Goal: Book appointment/travel/reservation

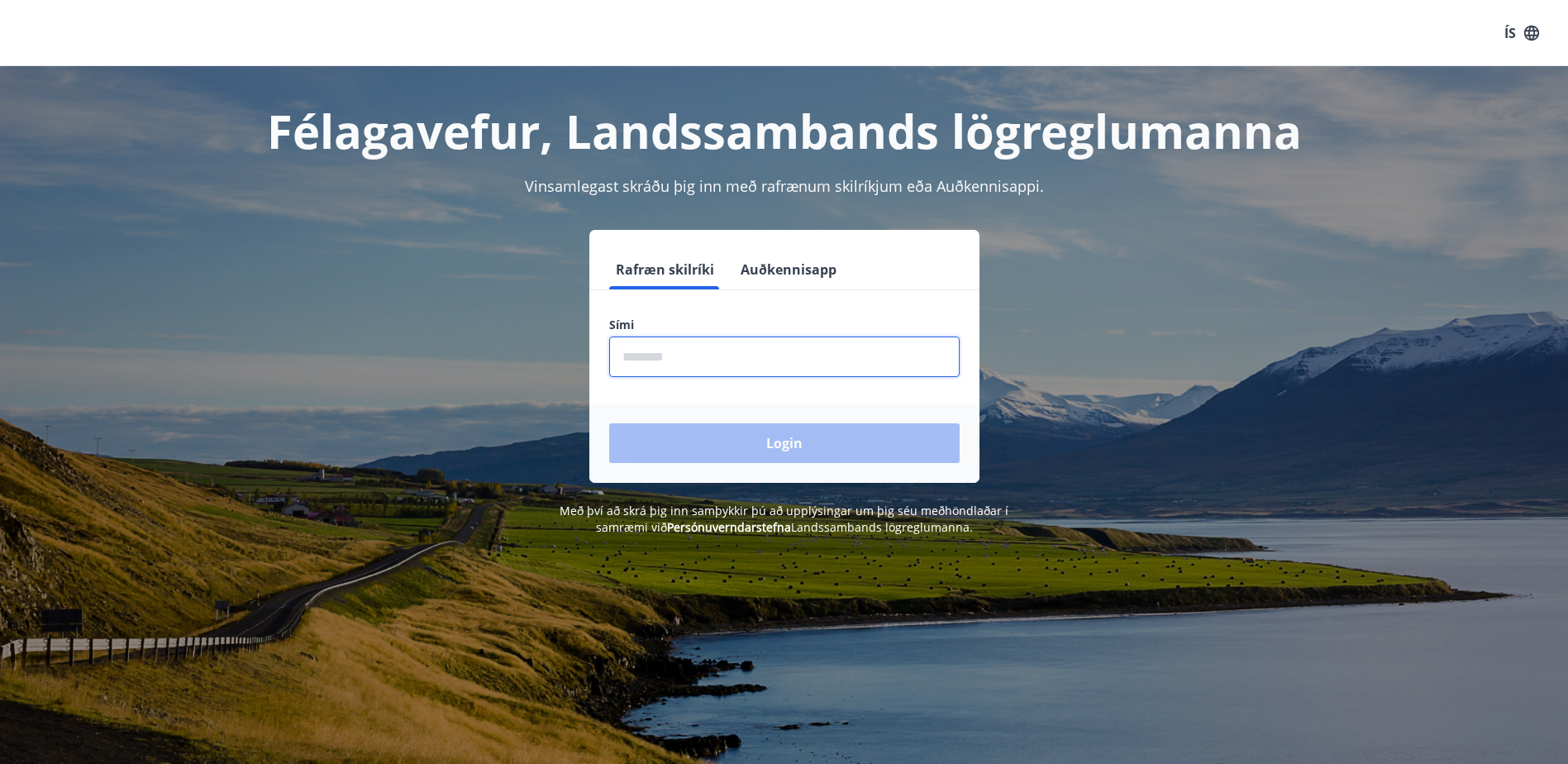
click at [745, 359] on input "phone" at bounding box center [784, 357] width 351 height 41
type input "********"
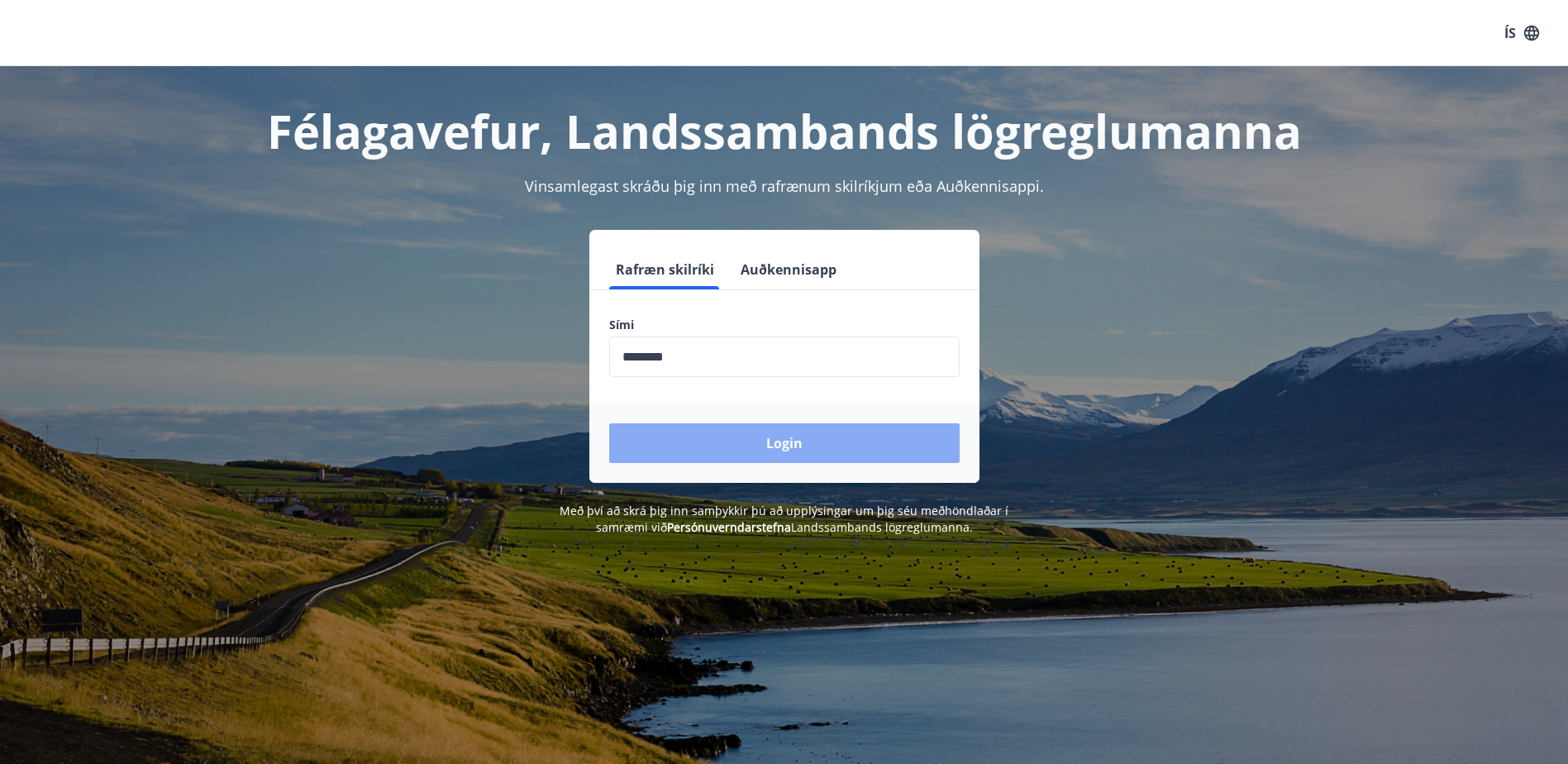
click at [769, 453] on button "Login" at bounding box center [784, 442] width 351 height 40
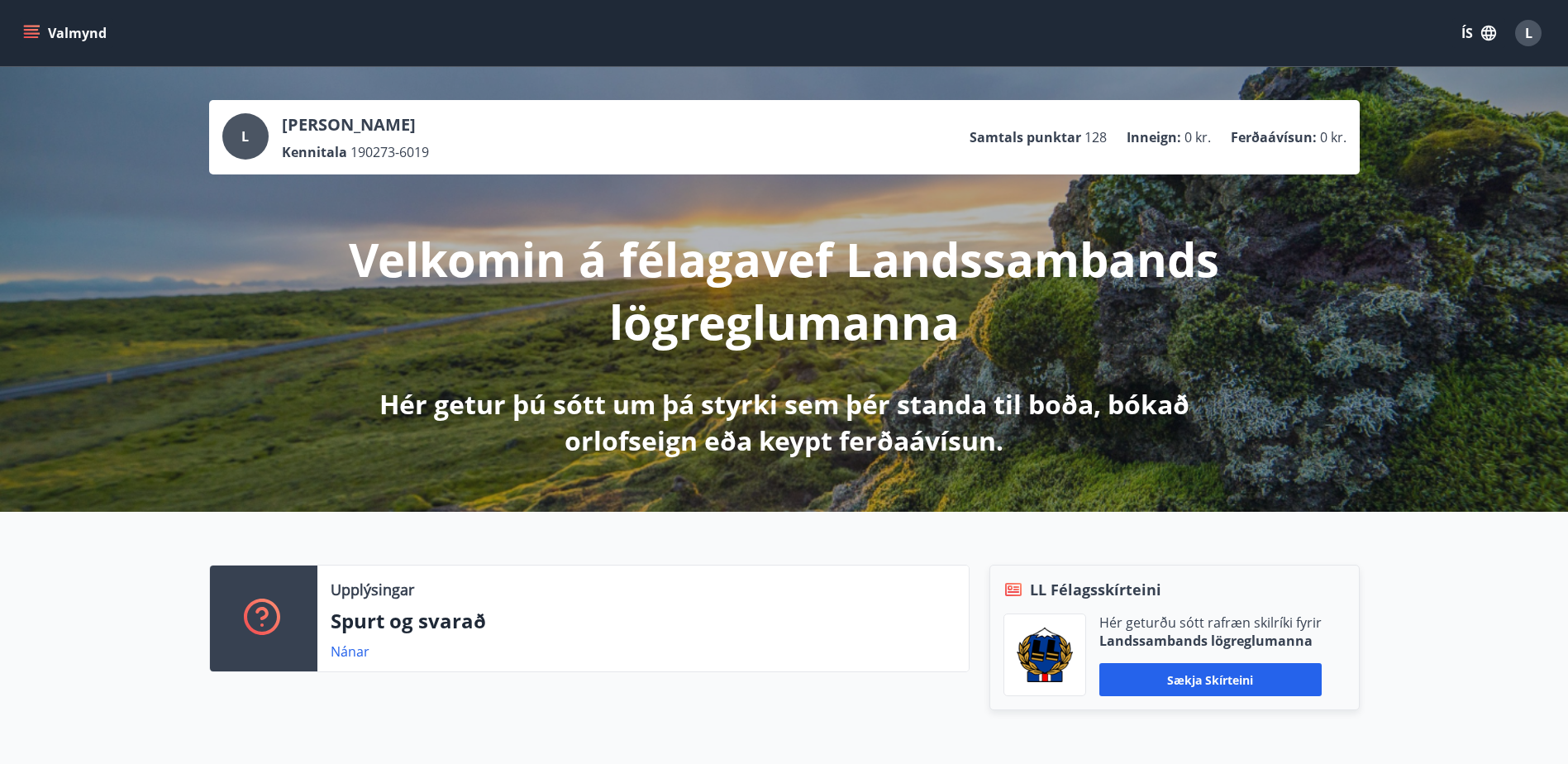
click at [40, 32] on button "Valmynd" at bounding box center [66, 33] width 94 height 30
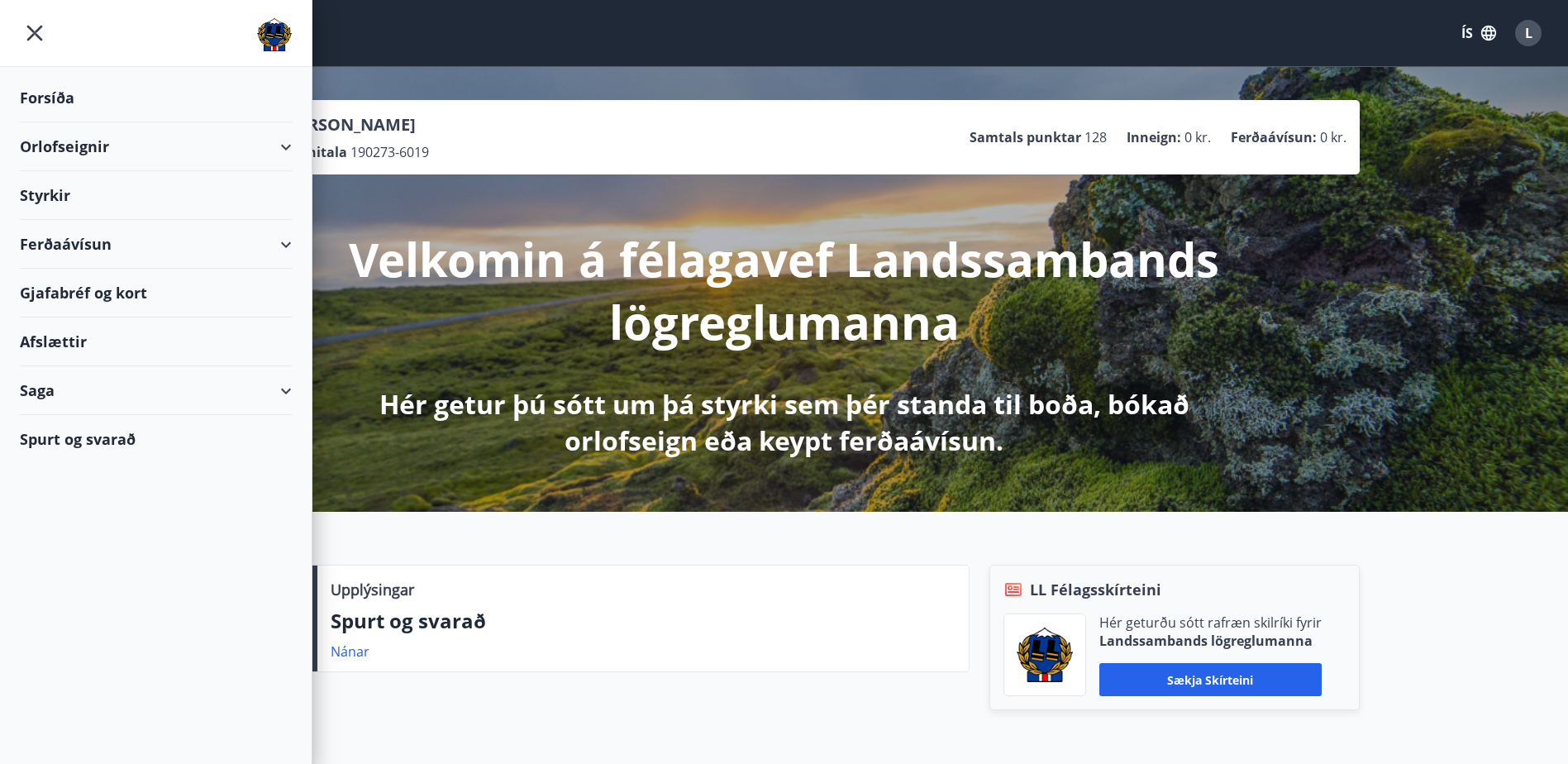
click at [134, 135] on div "Orlofseignir" at bounding box center [155, 146] width 272 height 49
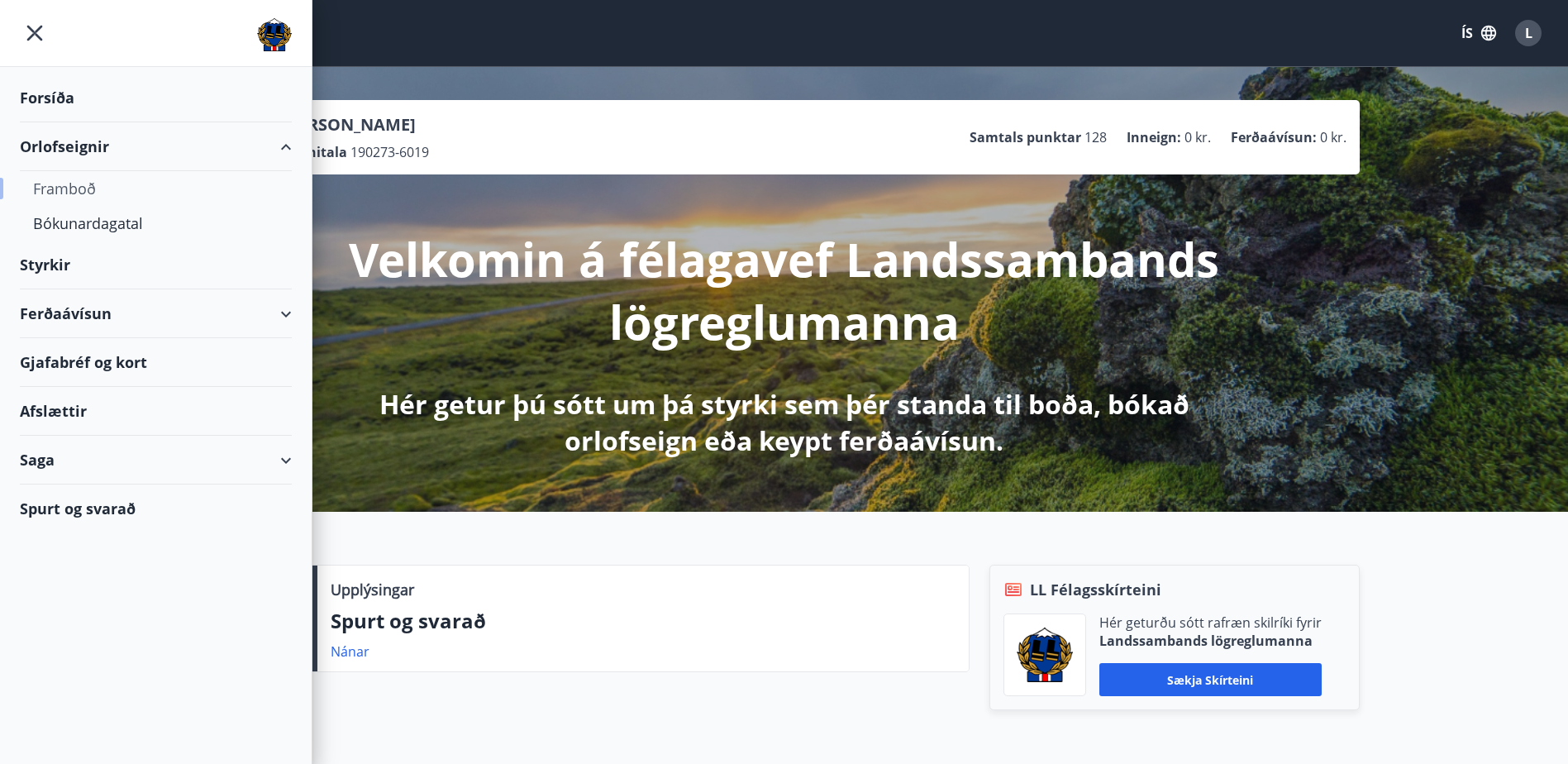
click at [80, 180] on div "Framboð" at bounding box center [156, 188] width 246 height 34
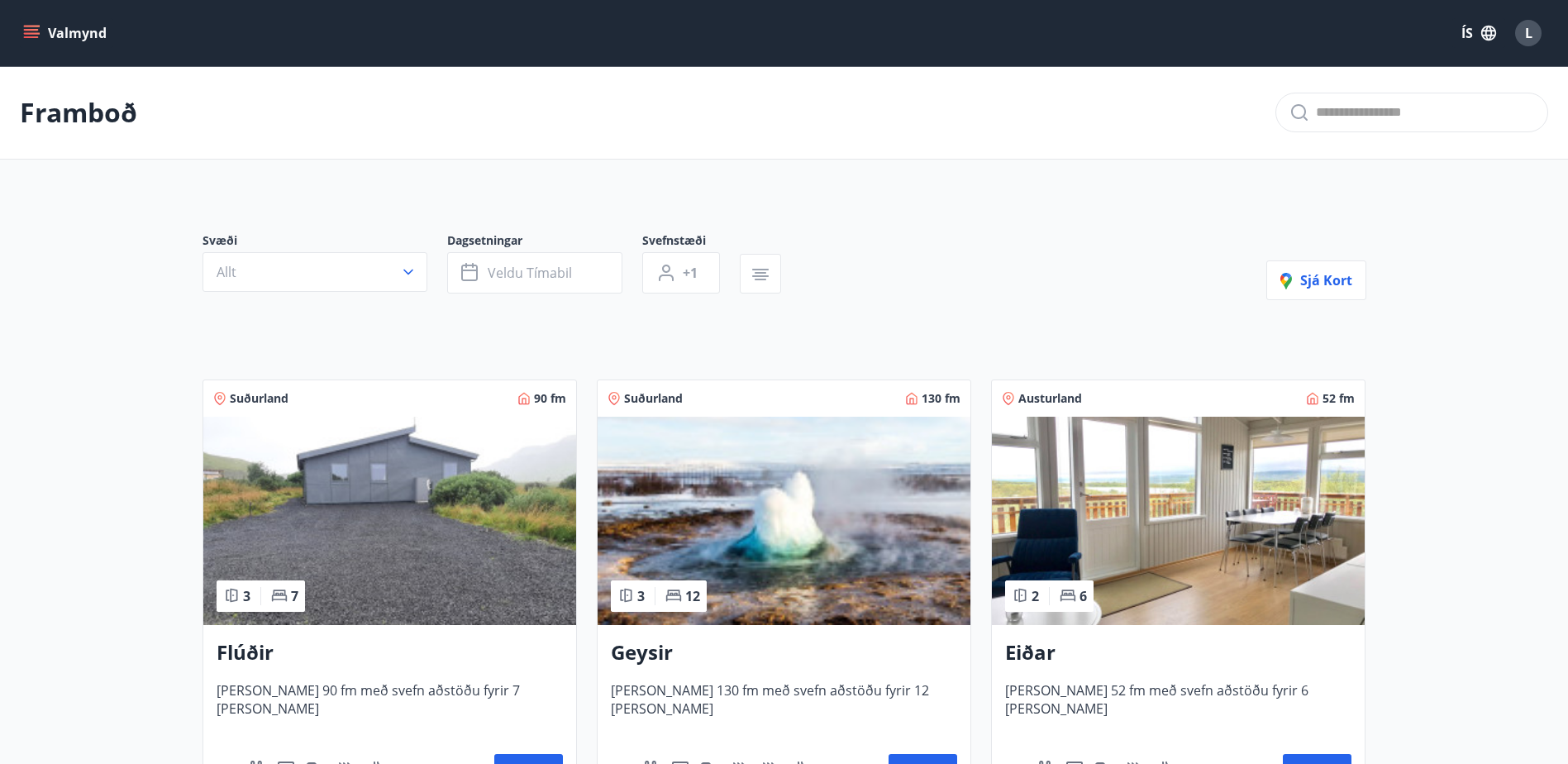
click at [46, 34] on button "Valmynd" at bounding box center [66, 33] width 94 height 30
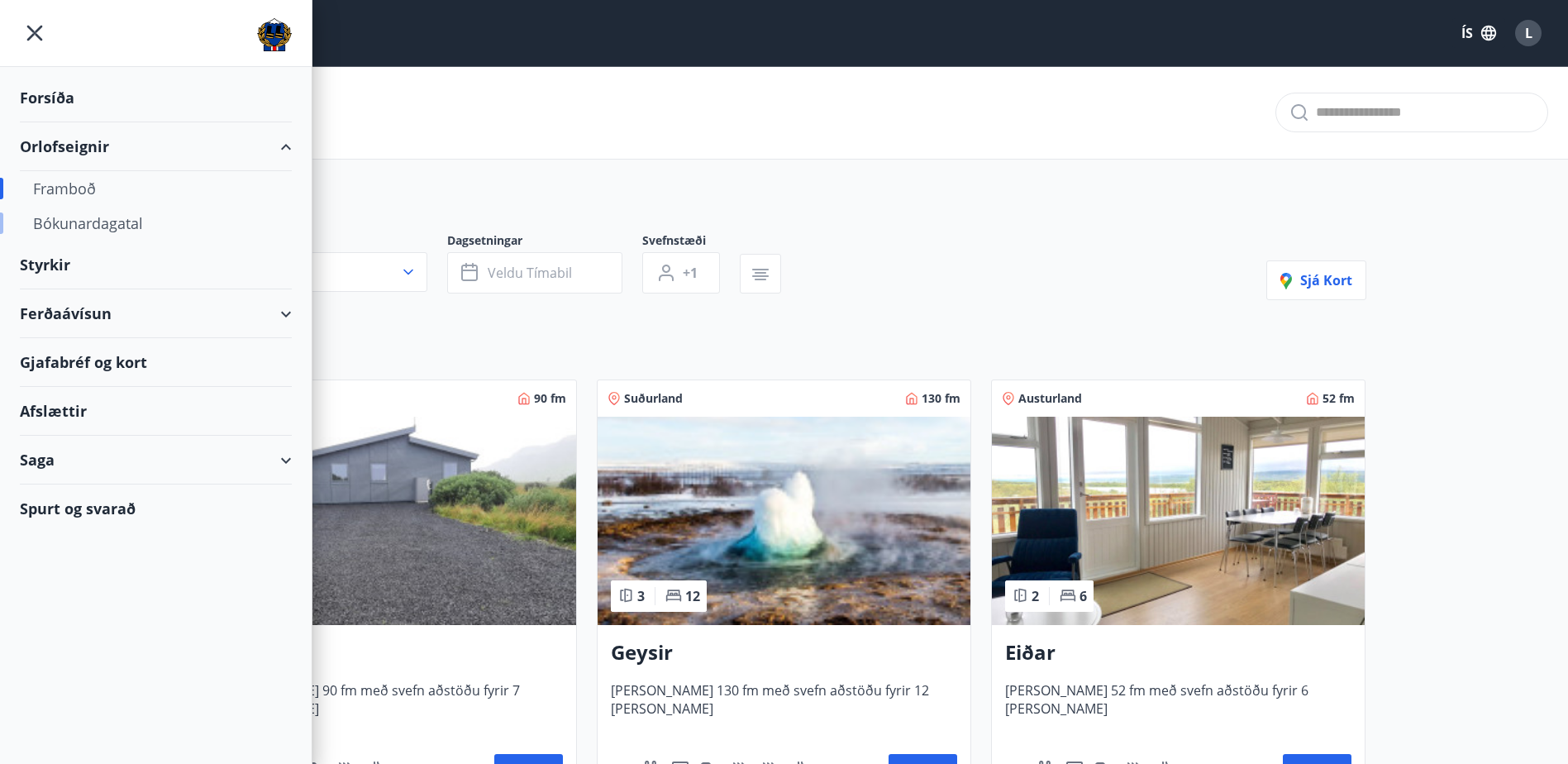
click at [75, 227] on div "Bókunardagatal" at bounding box center [156, 223] width 246 height 34
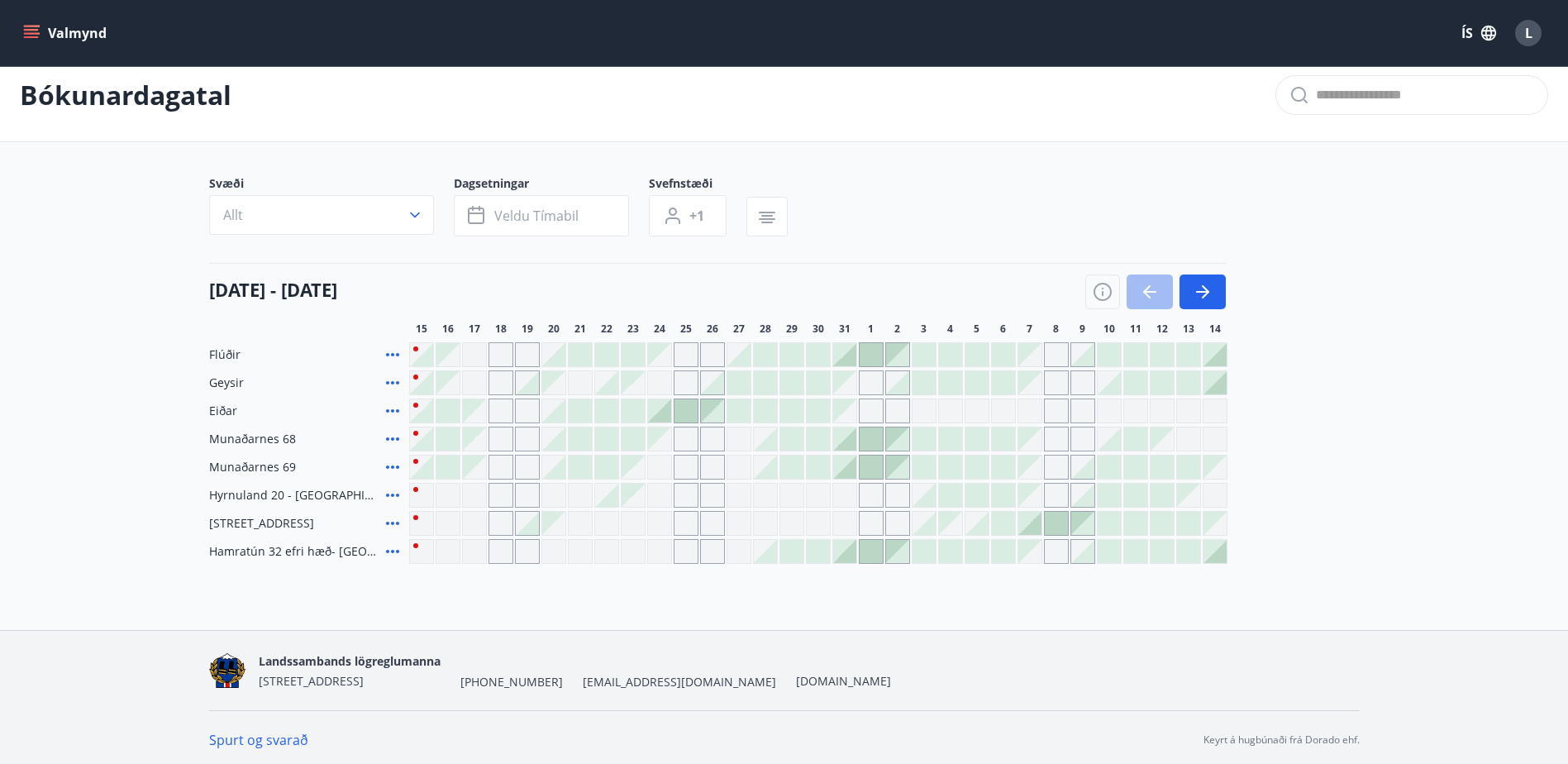
scroll to position [22, 0]
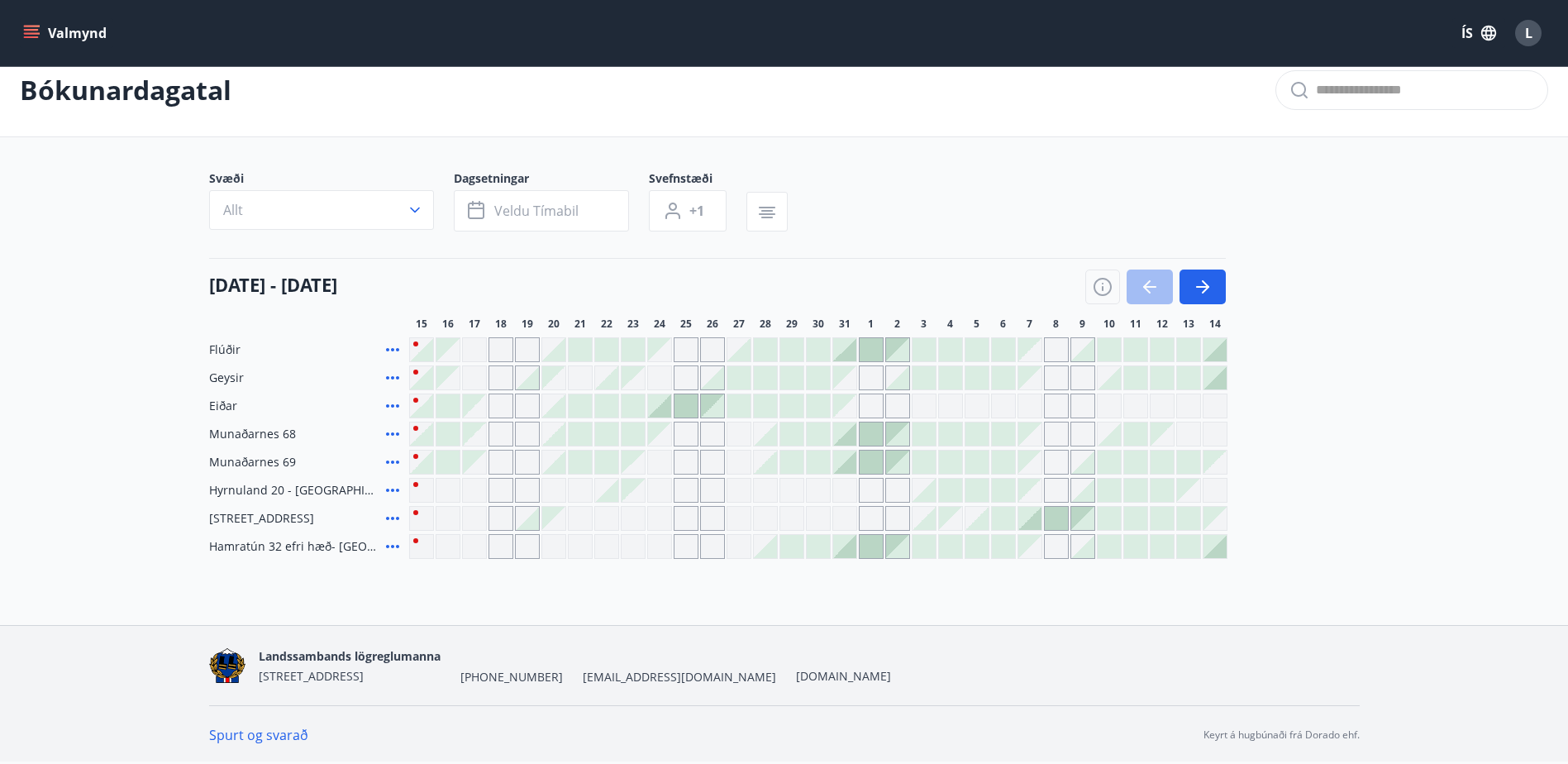
click at [682, 352] on div "Gráir dagar eru ekki bókanlegir" at bounding box center [686, 350] width 25 height 25
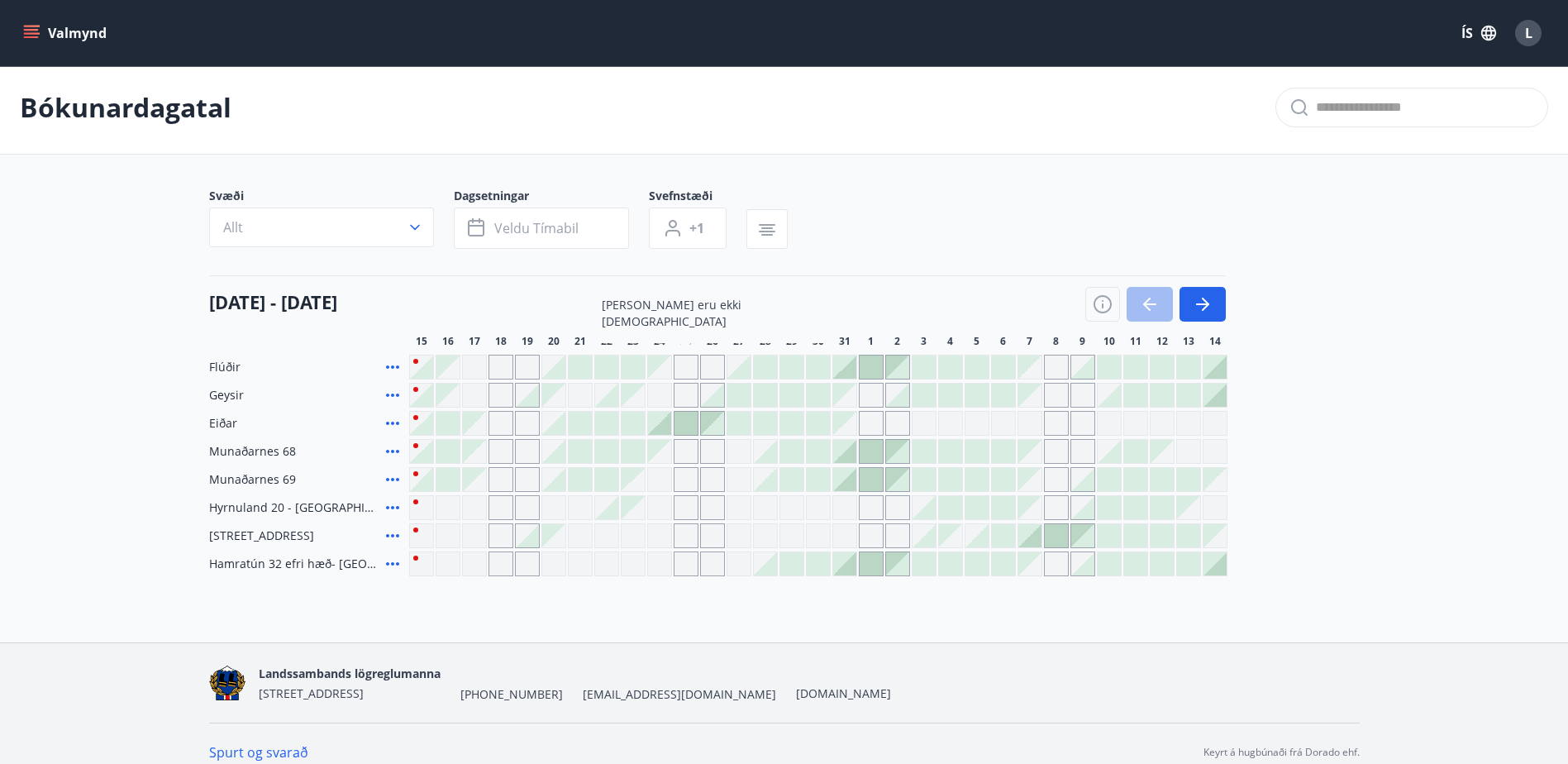
scroll to position [0, 0]
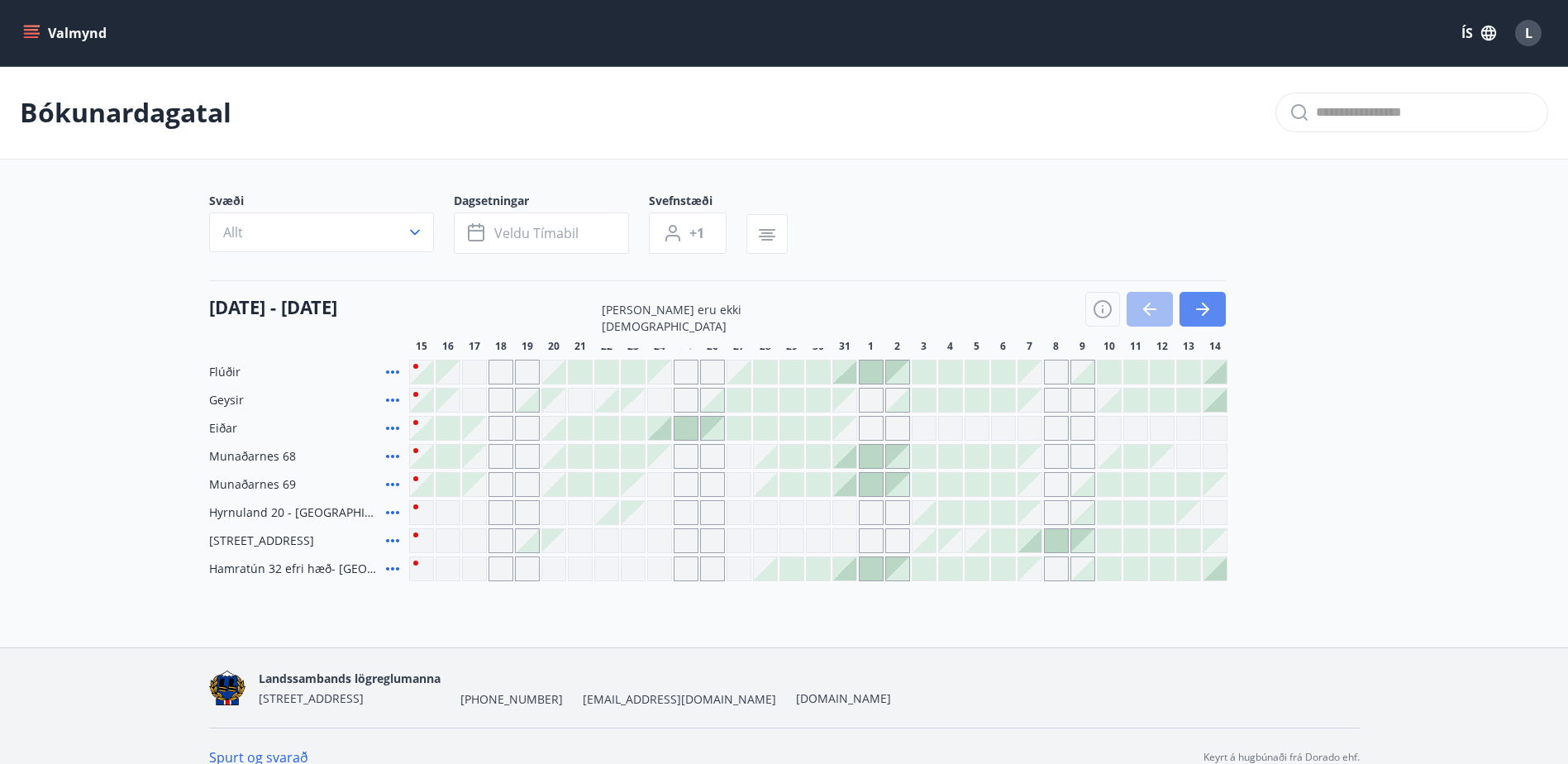
click at [1206, 309] on icon "button" at bounding box center [1203, 310] width 13 height 2
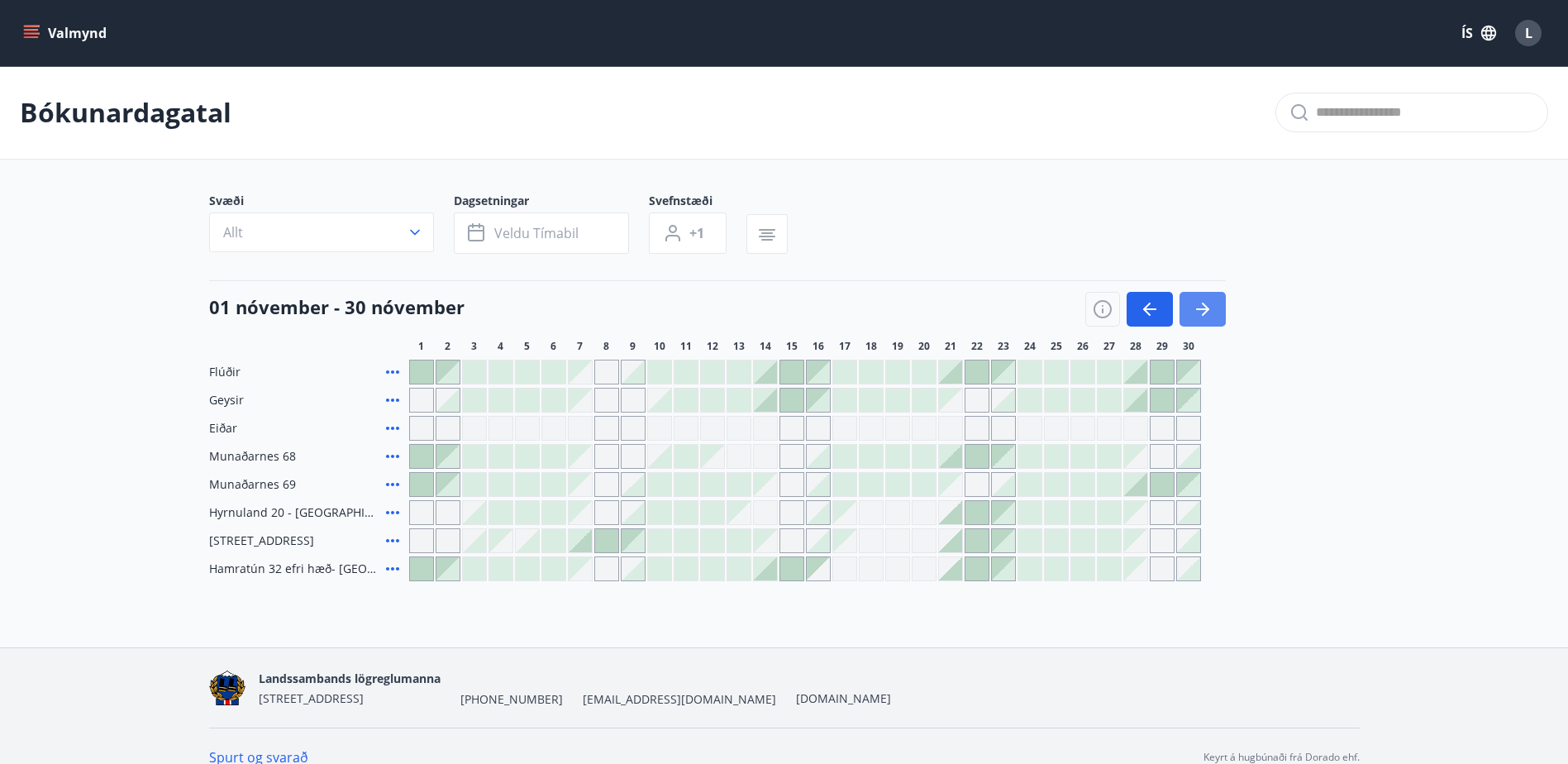
click at [1221, 303] on button "button" at bounding box center [1203, 309] width 46 height 34
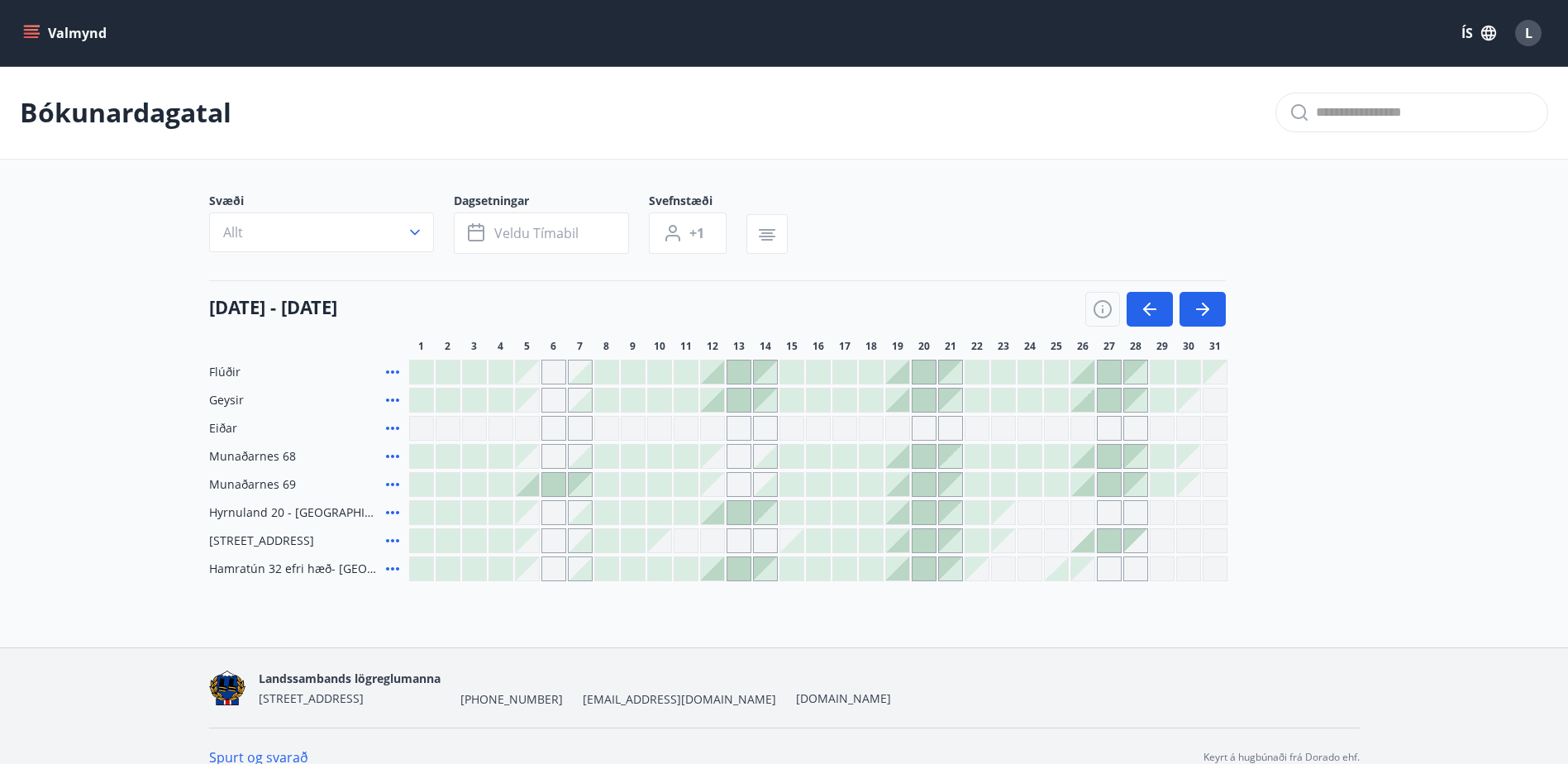
click at [391, 485] on icon at bounding box center [392, 485] width 13 height 4
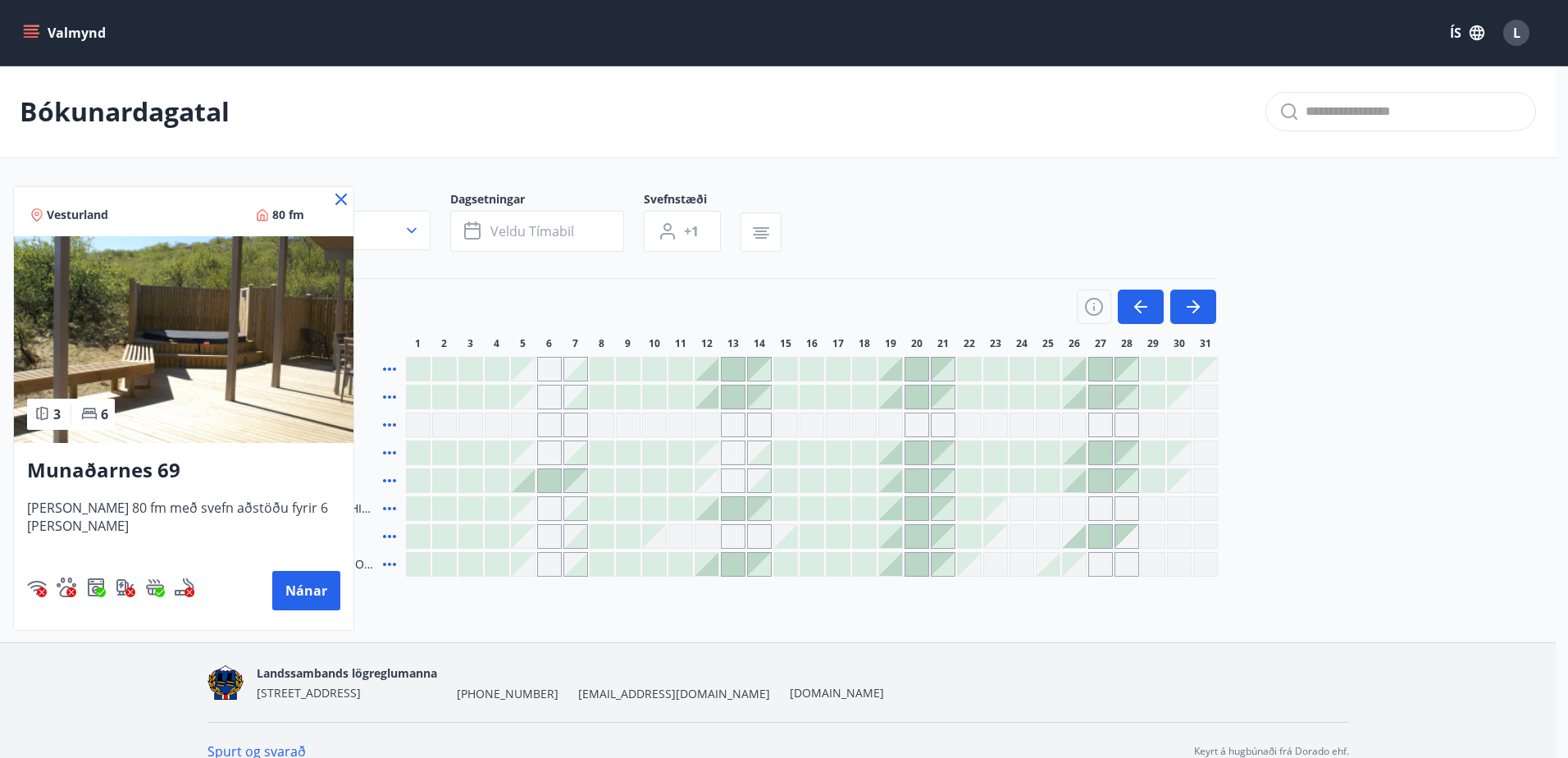
click at [311, 197] on div "Vesturland 80 fm" at bounding box center [183, 211] width 339 height 49
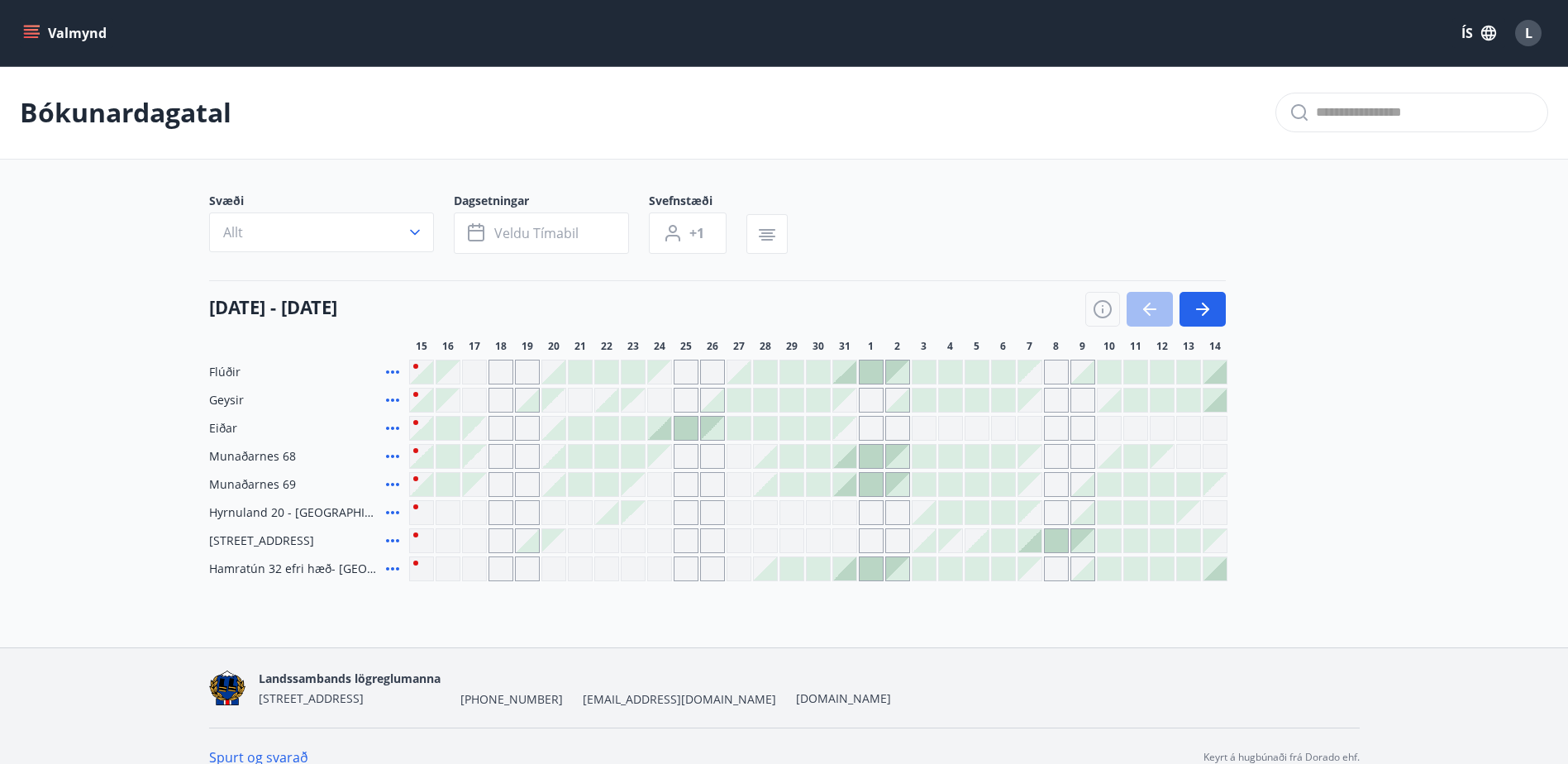
click at [389, 396] on icon at bounding box center [392, 400] width 19 height 19
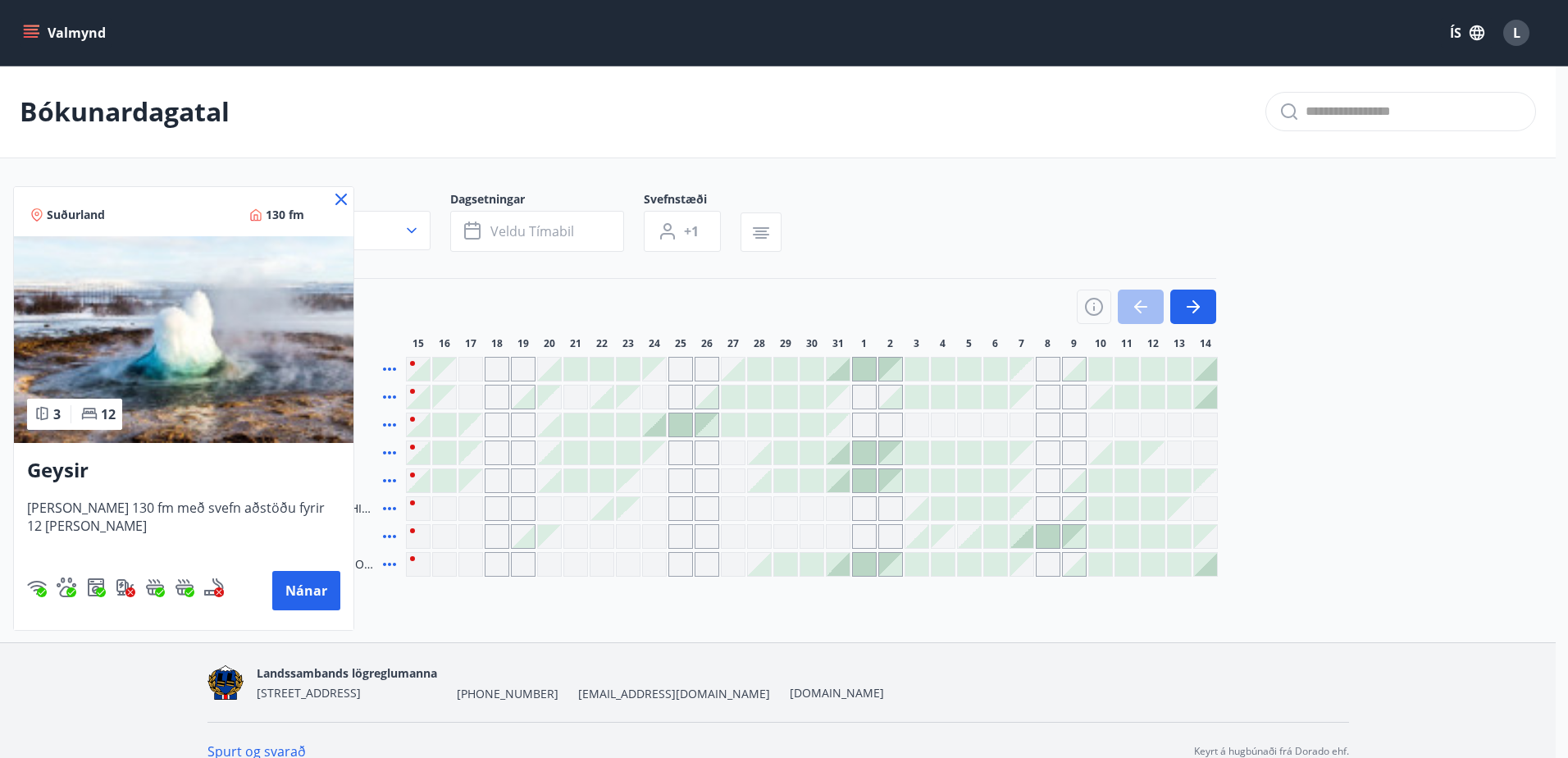
click at [349, 201] on icon at bounding box center [340, 199] width 19 height 19
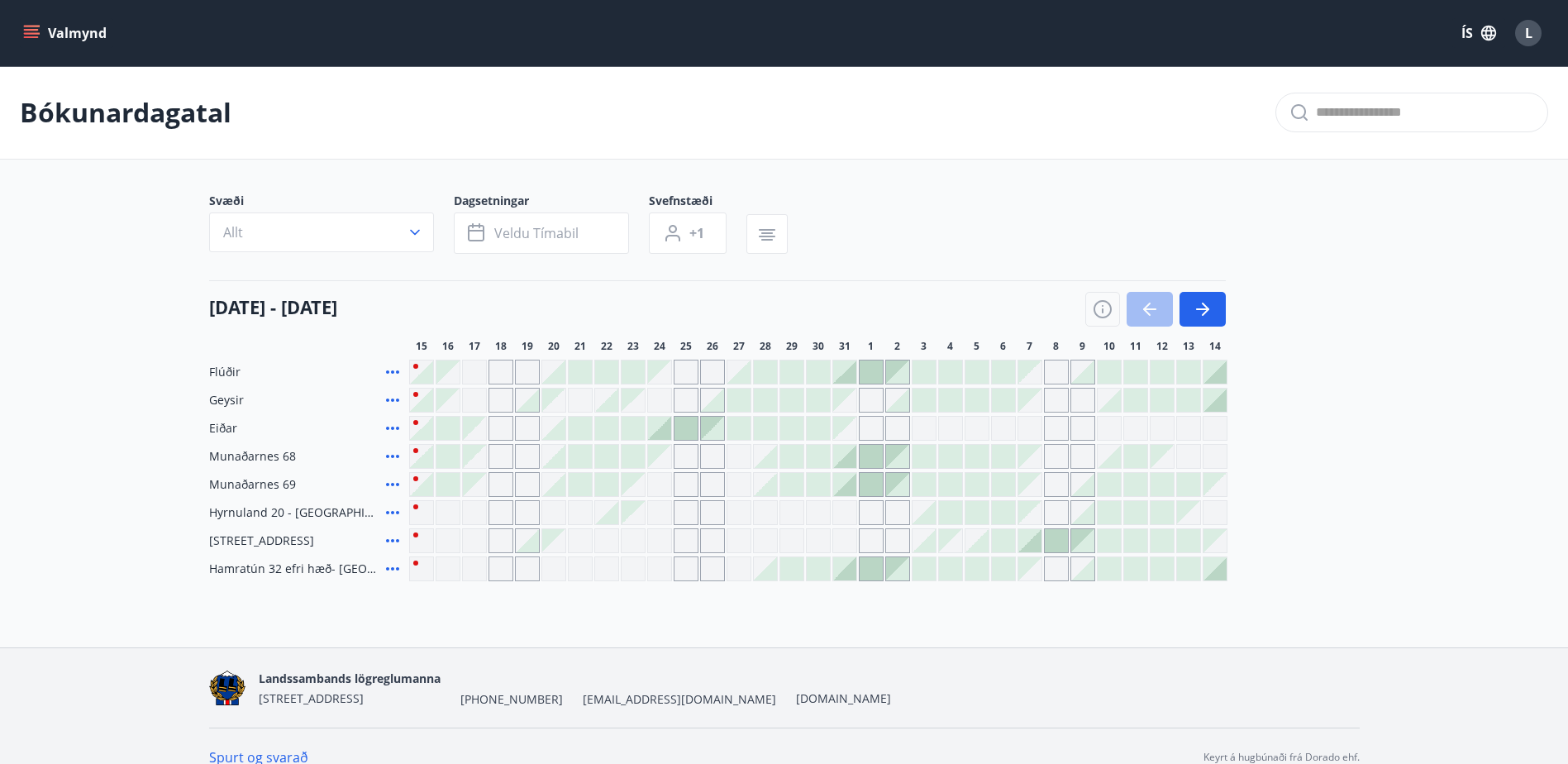
click at [393, 368] on icon at bounding box center [392, 371] width 19 height 19
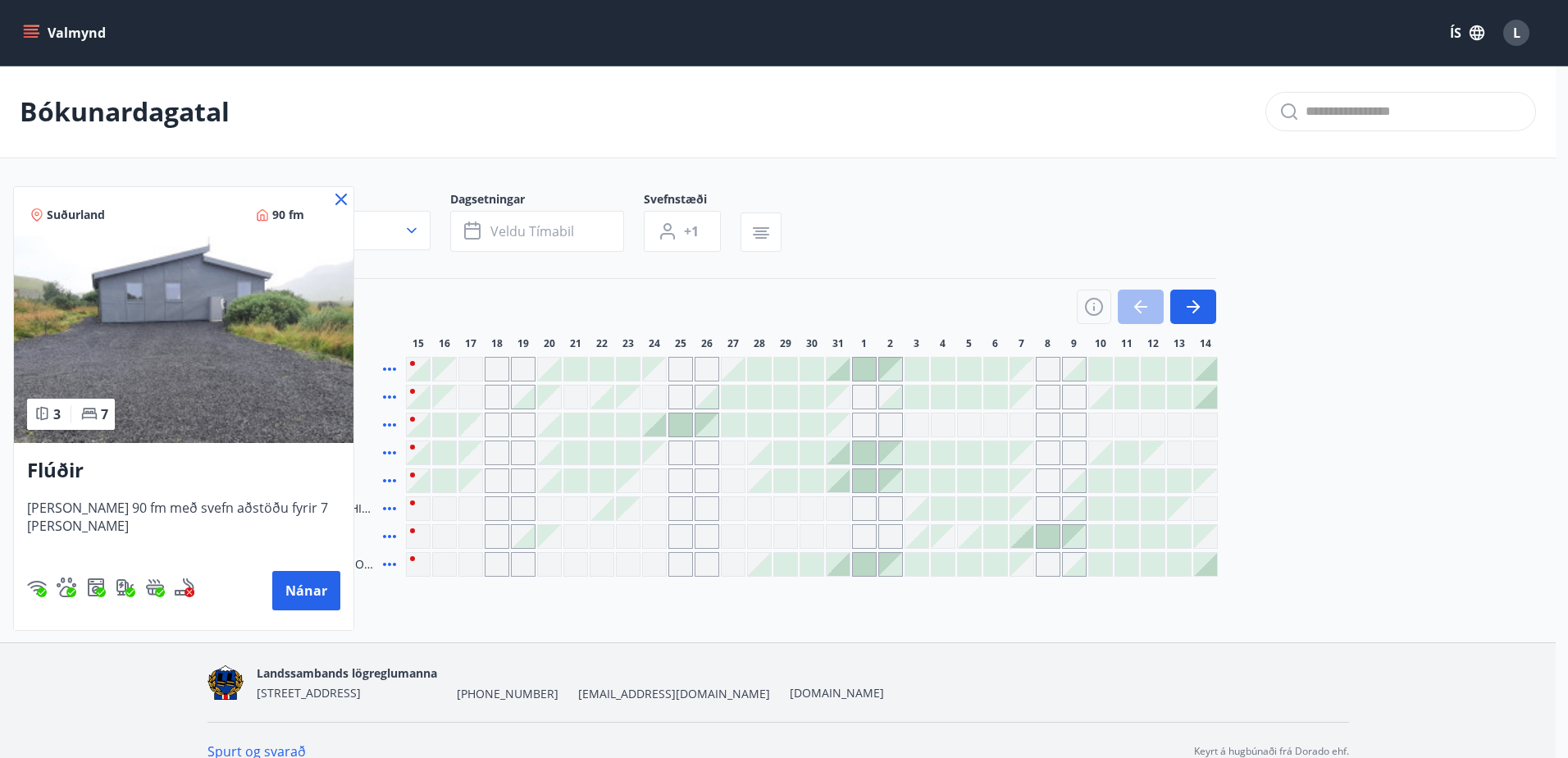
click at [340, 198] on icon at bounding box center [341, 199] width 11 height 11
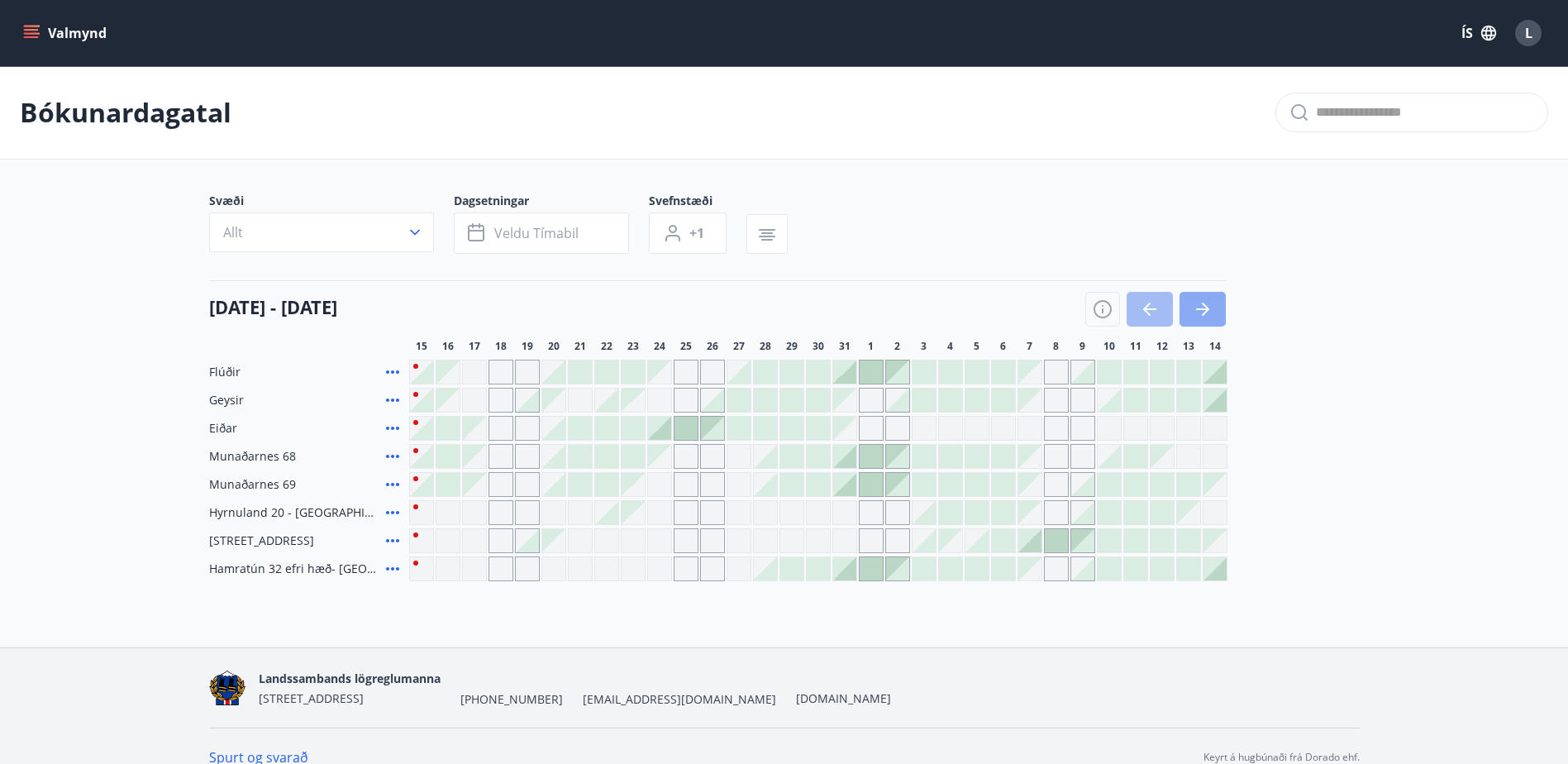
click at [1216, 303] on button "button" at bounding box center [1203, 309] width 46 height 34
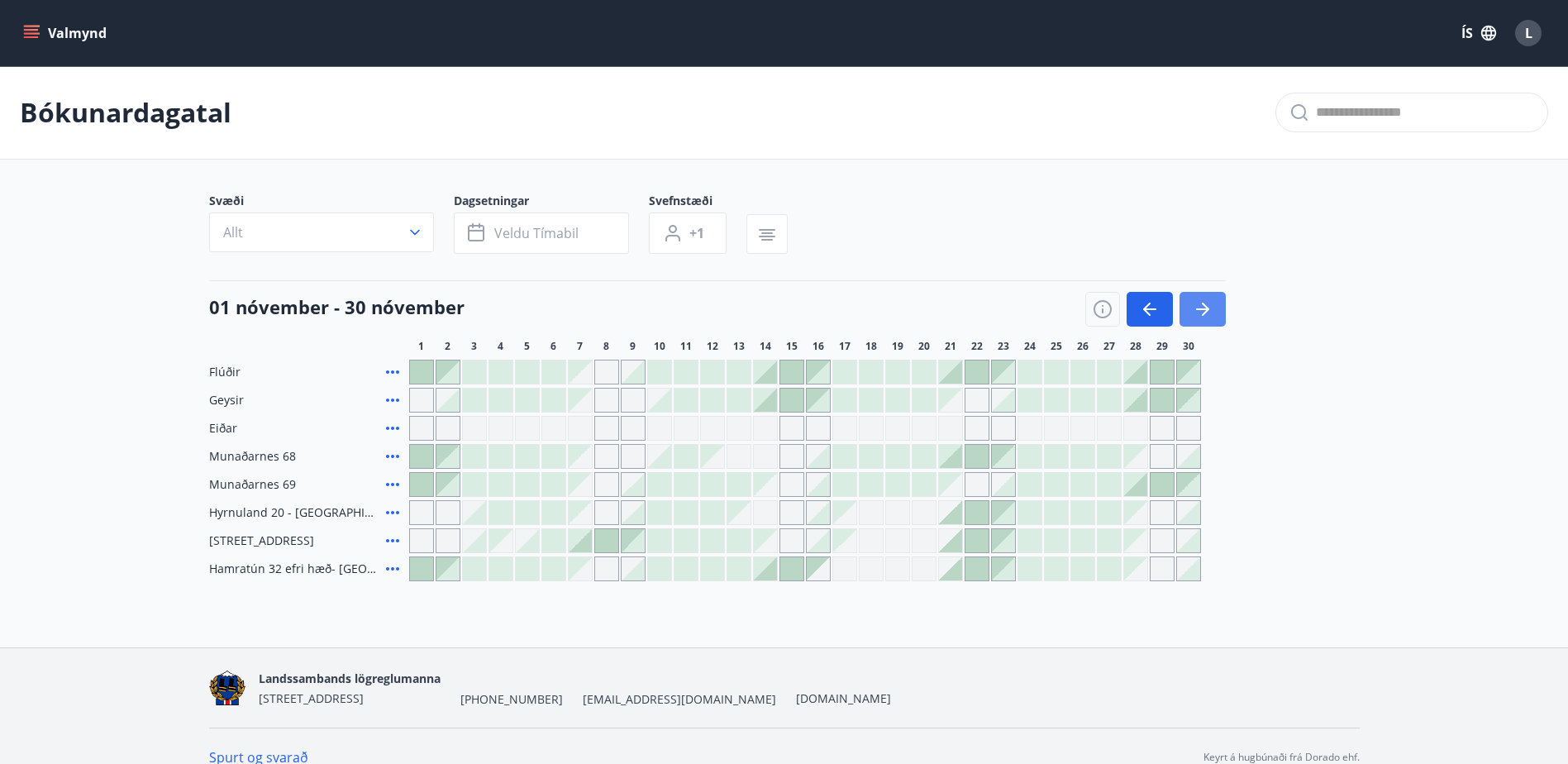
click at [1210, 297] on button "button" at bounding box center [1203, 309] width 46 height 34
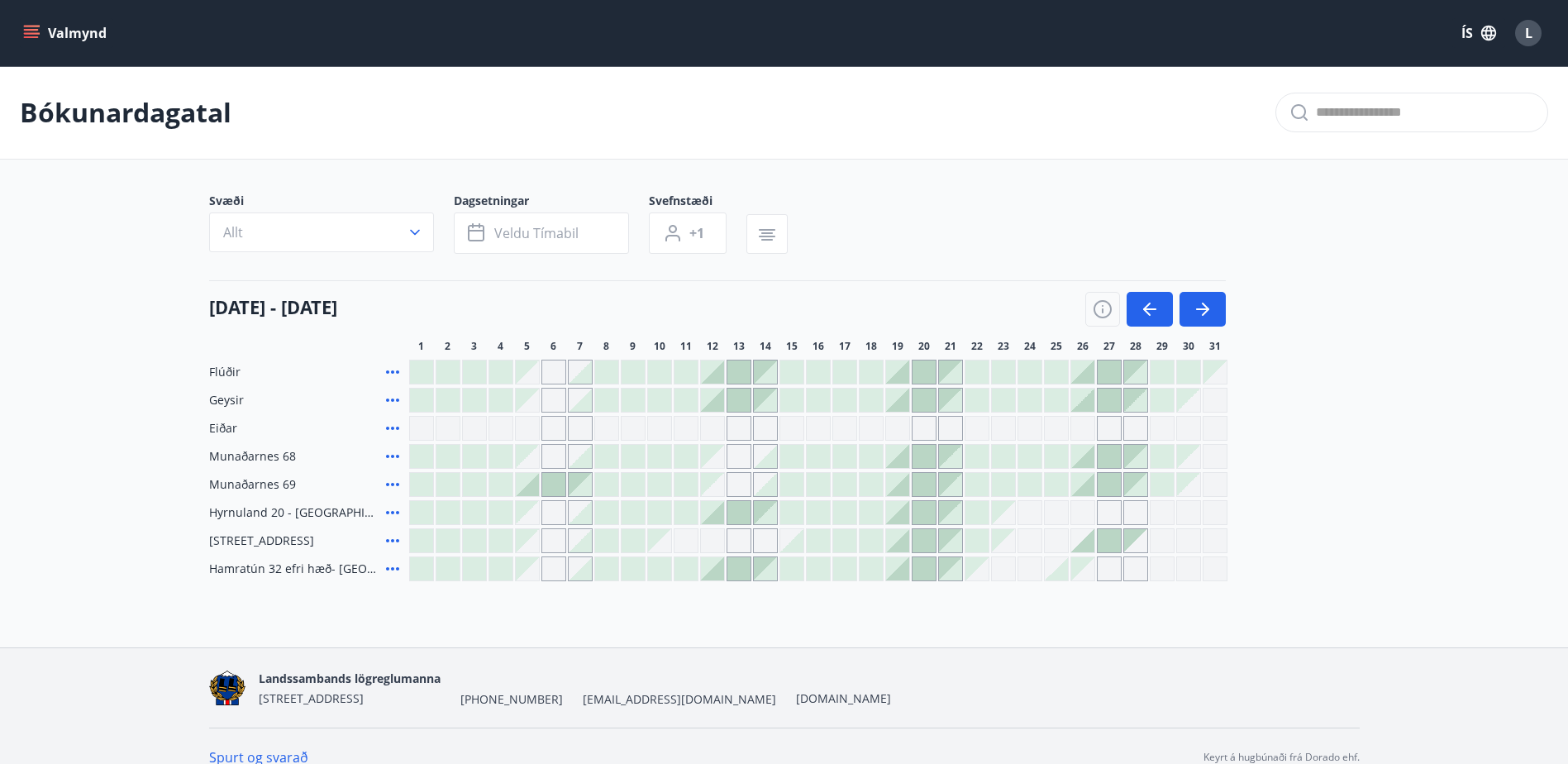
click at [389, 509] on icon at bounding box center [392, 512] width 19 height 19
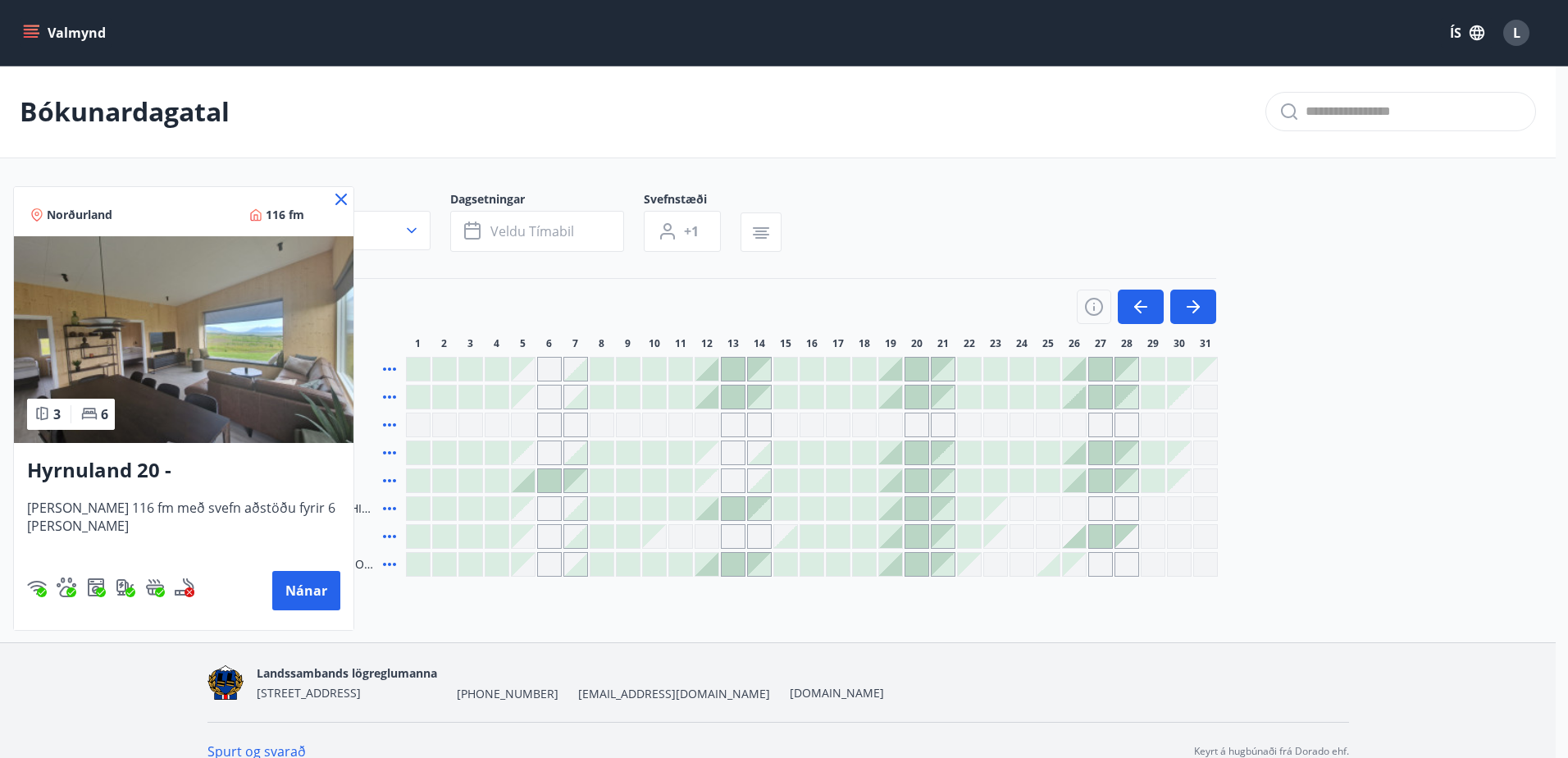
click at [331, 198] on icon at bounding box center [340, 199] width 19 height 19
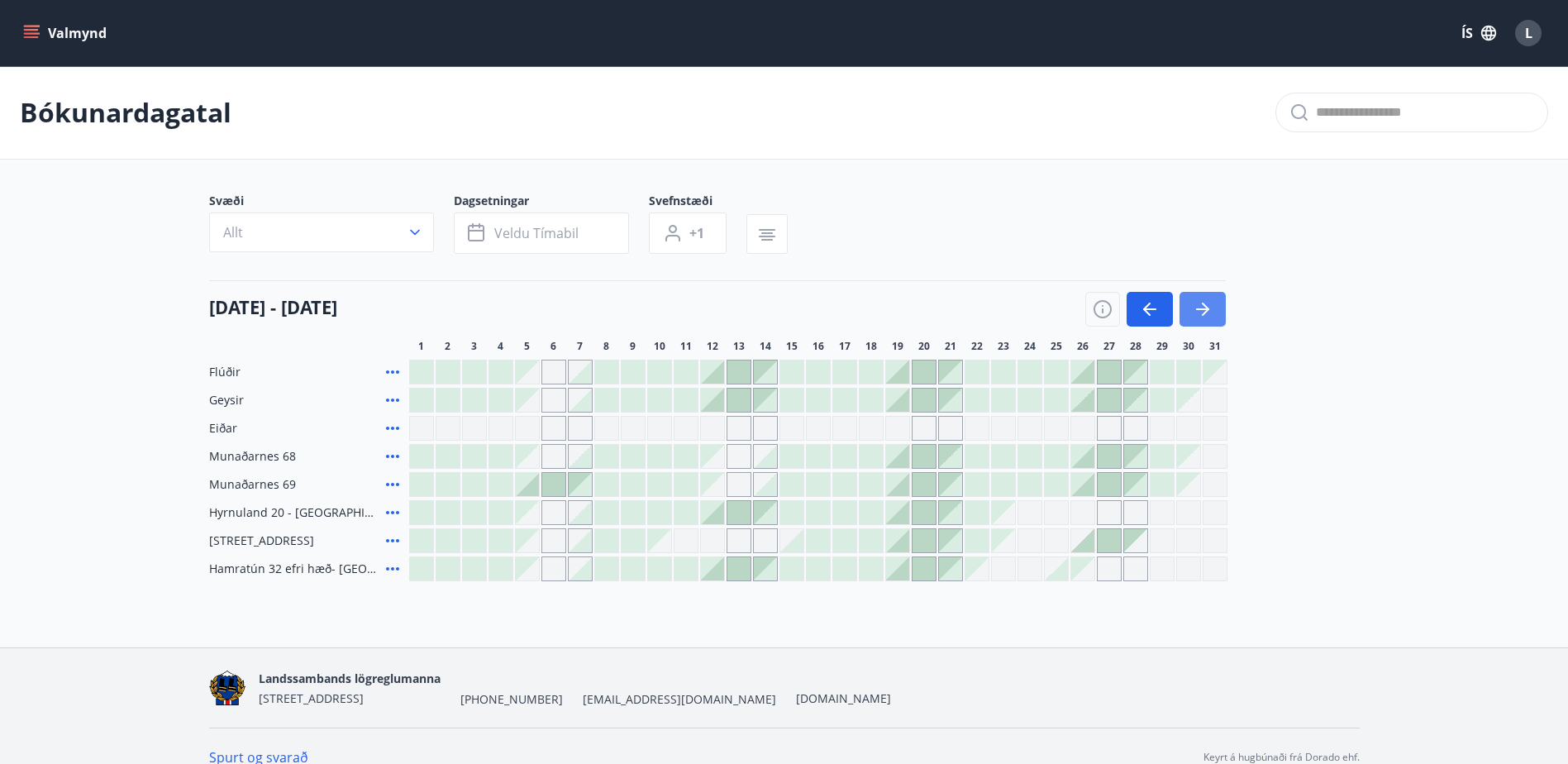
click at [1217, 310] on button "button" at bounding box center [1203, 309] width 46 height 34
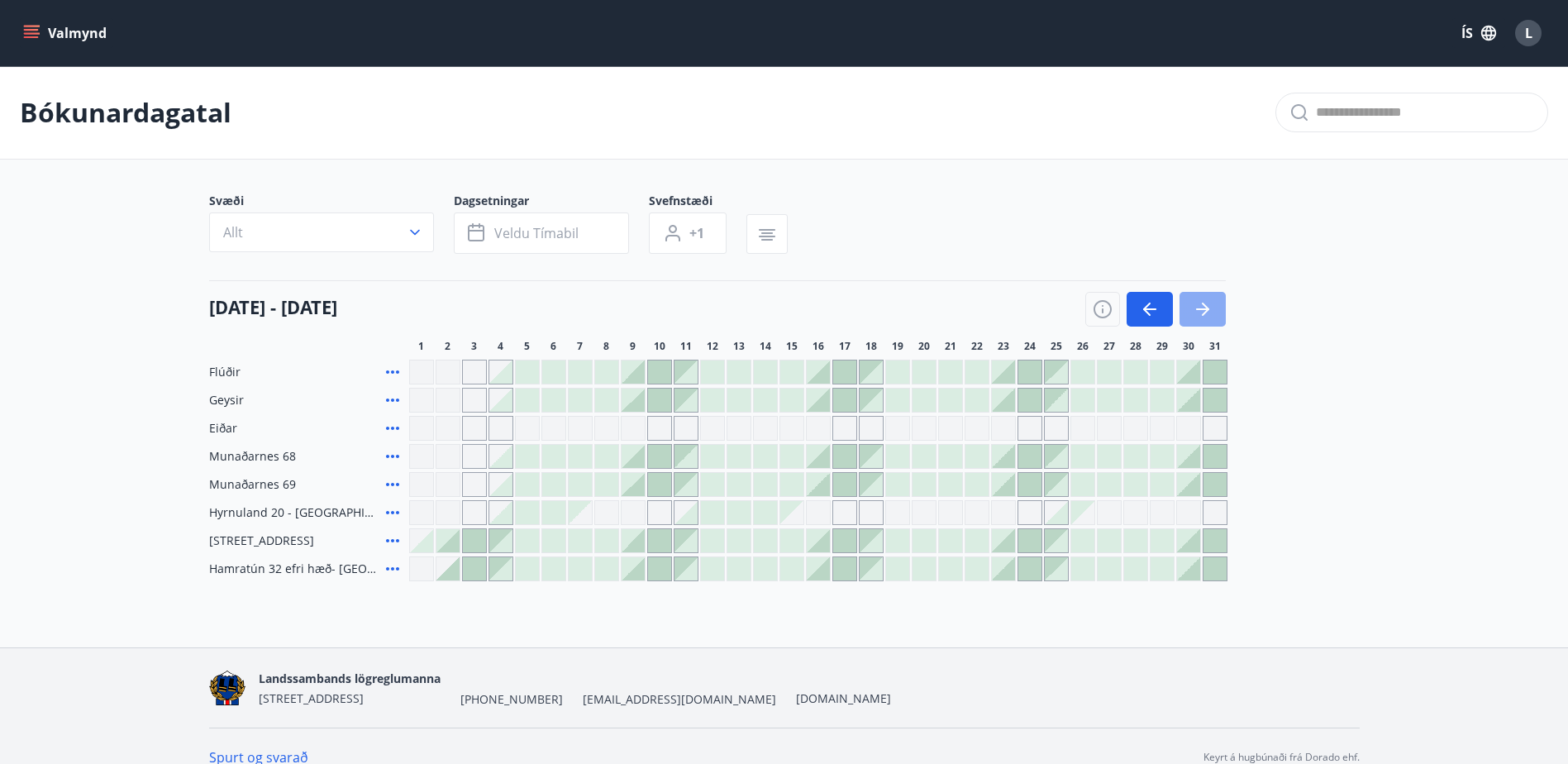
click at [1209, 309] on icon "button" at bounding box center [1202, 309] width 19 height 19
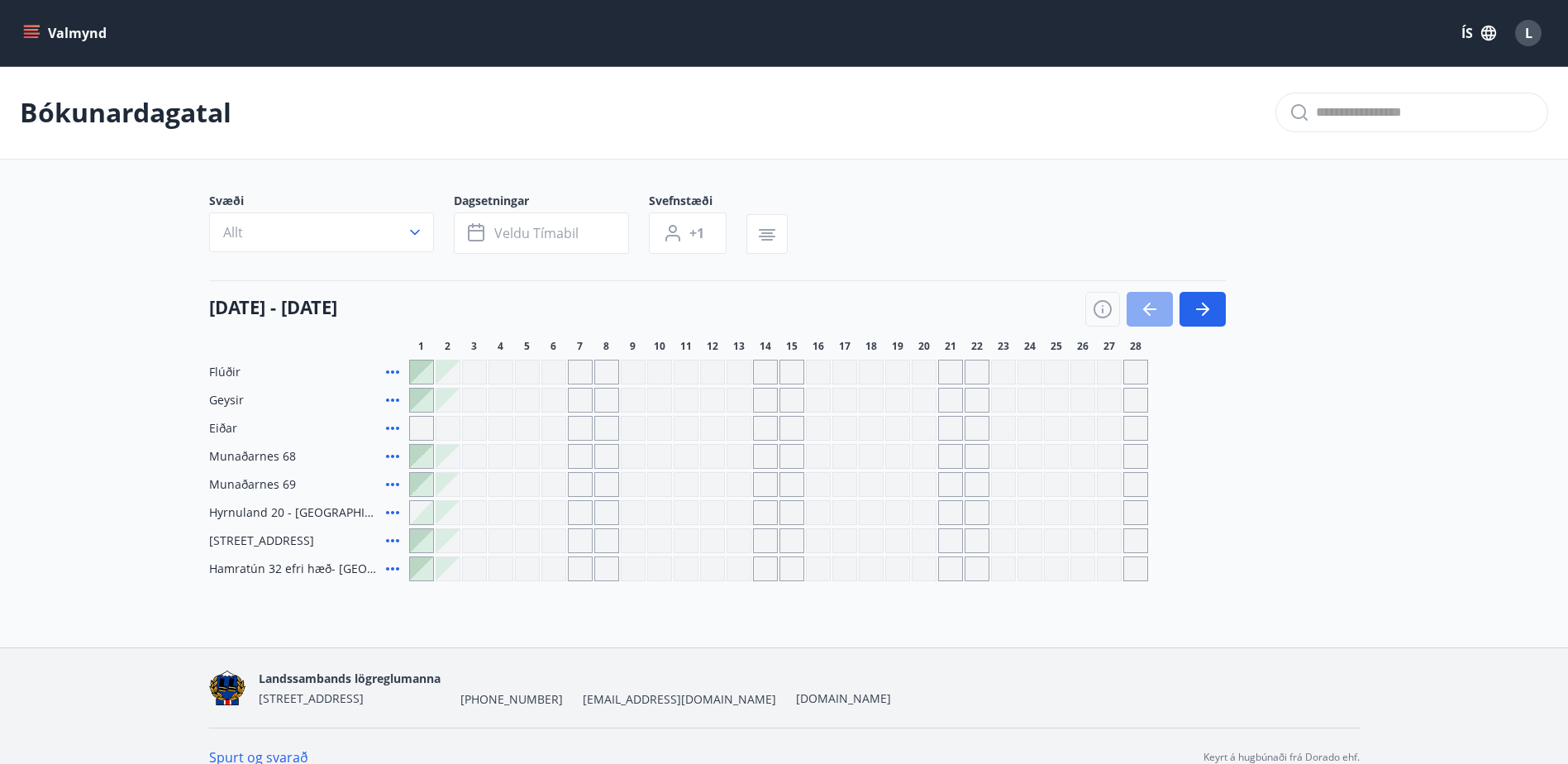
click at [1152, 308] on icon "button" at bounding box center [1149, 309] width 19 height 19
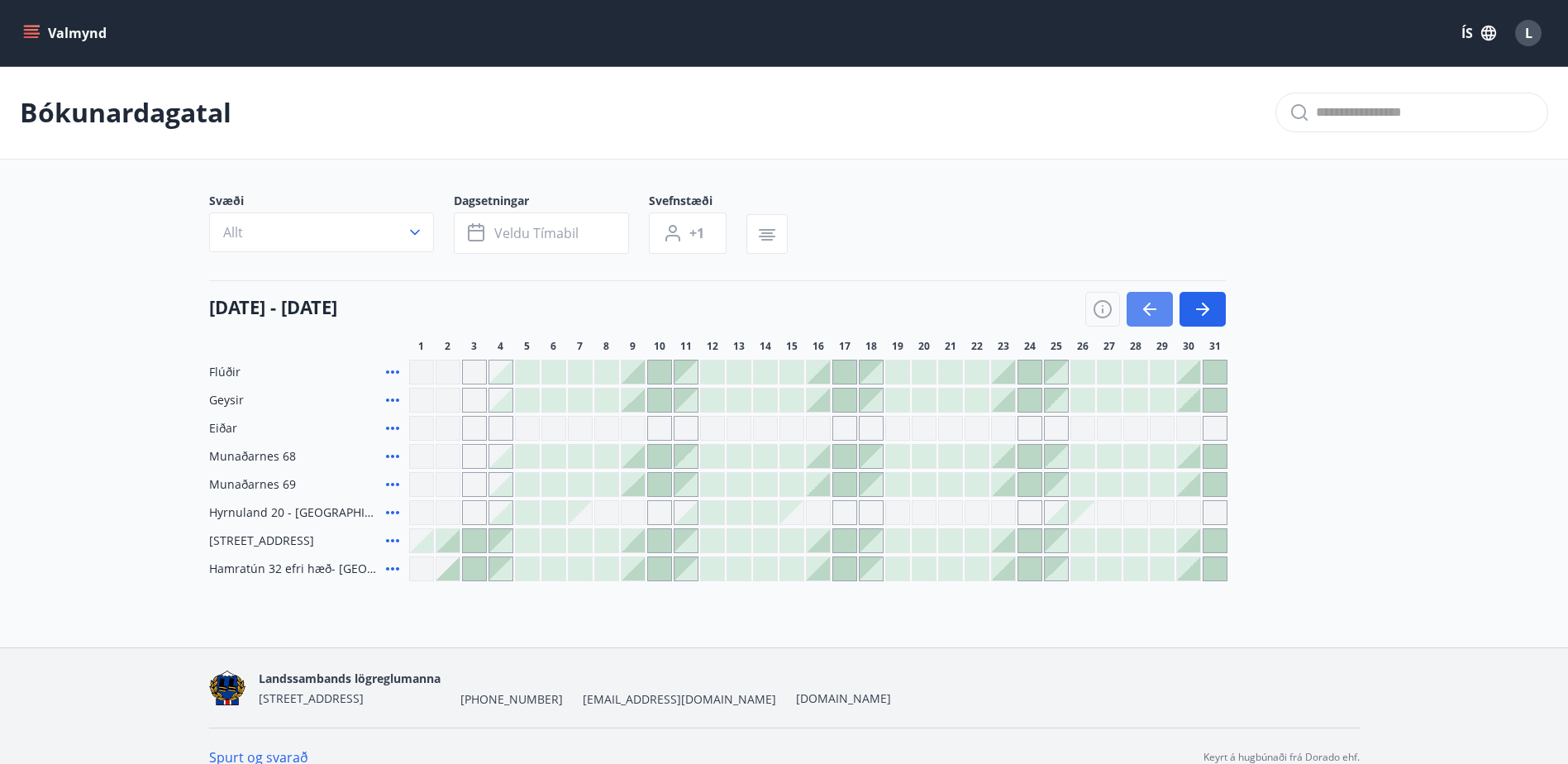
click at [1152, 307] on icon "button" at bounding box center [1149, 309] width 19 height 19
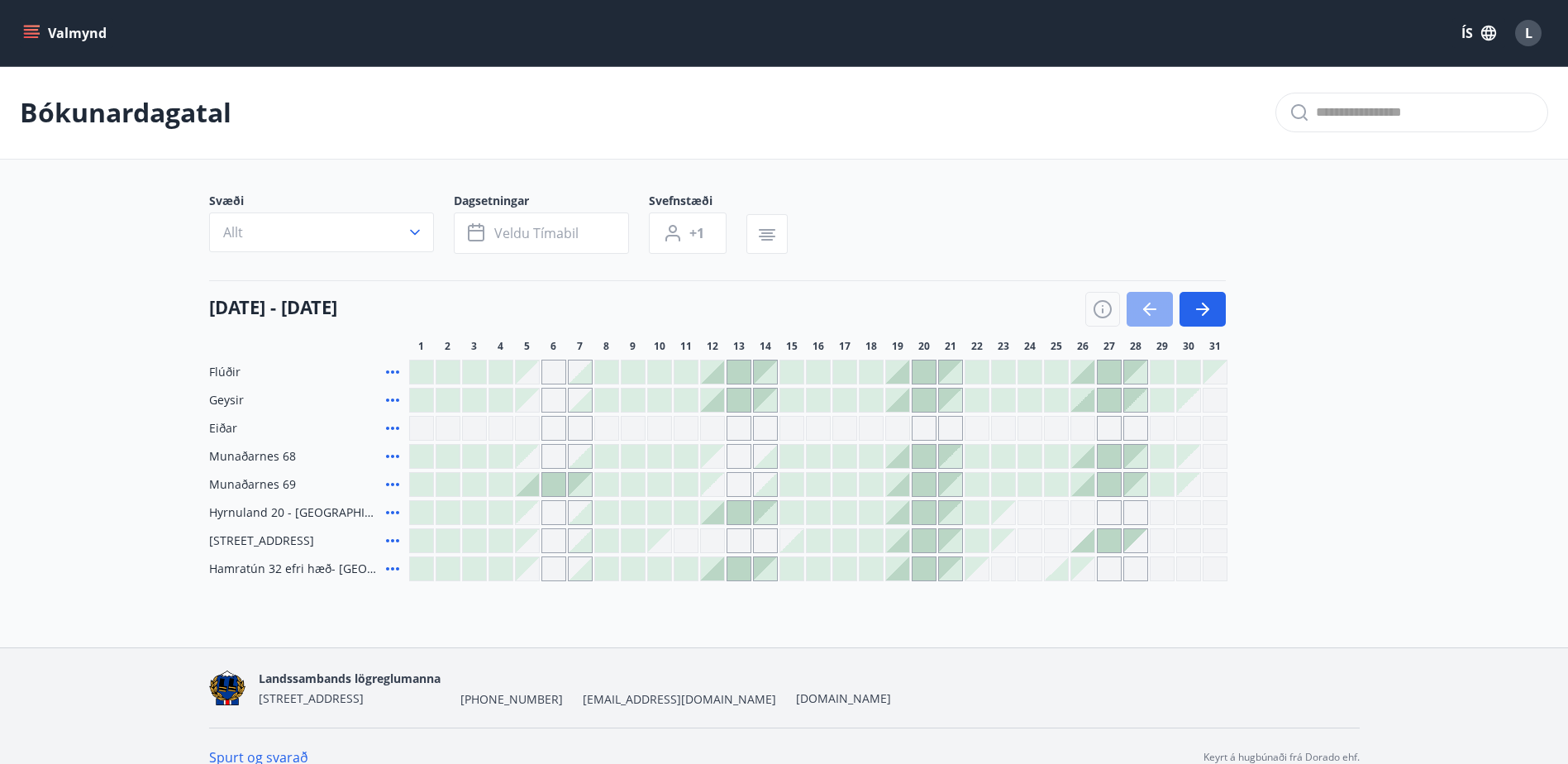
click at [1152, 307] on icon "button" at bounding box center [1149, 309] width 19 height 19
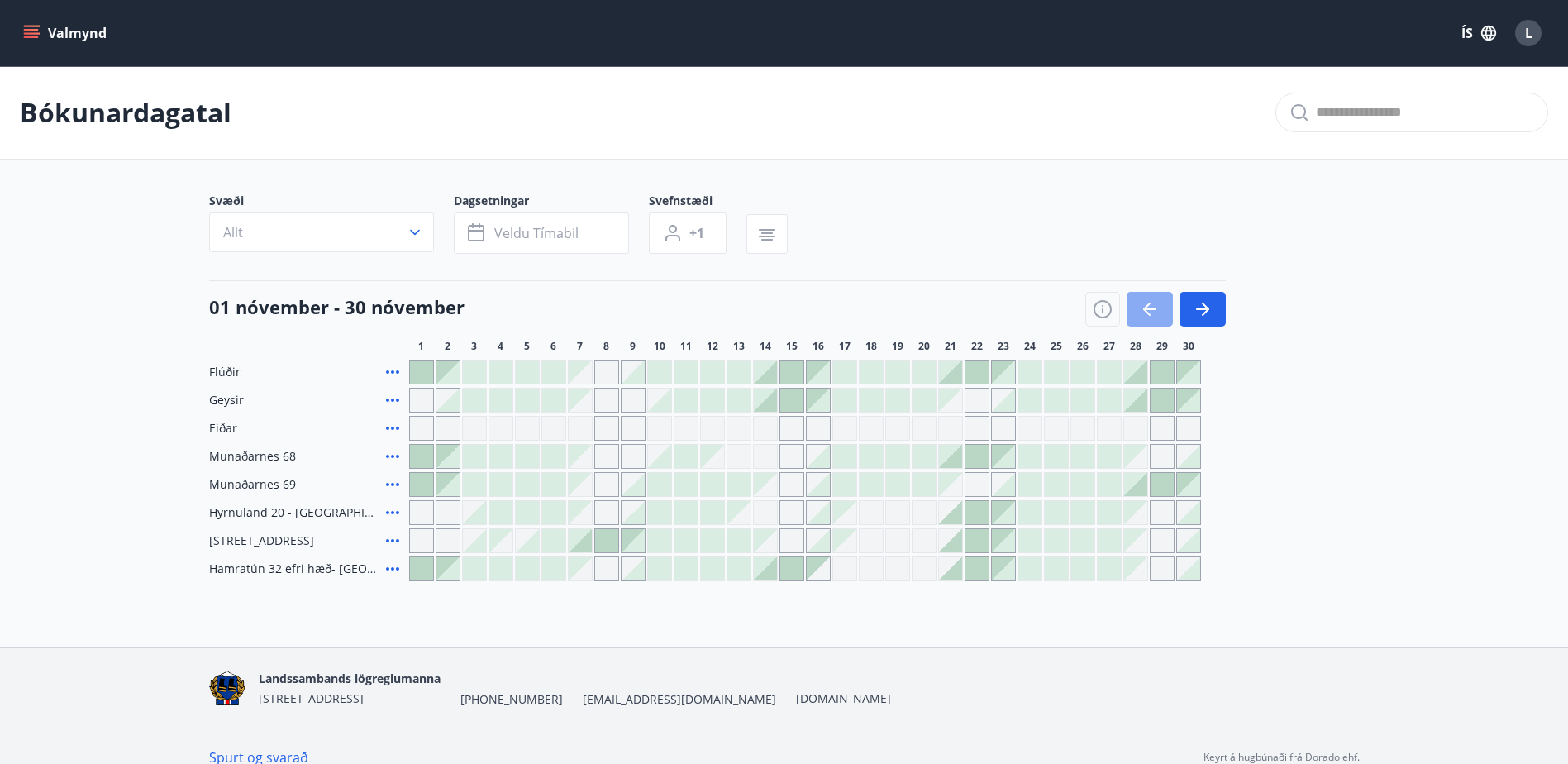
click at [1152, 307] on icon "button" at bounding box center [1149, 309] width 19 height 19
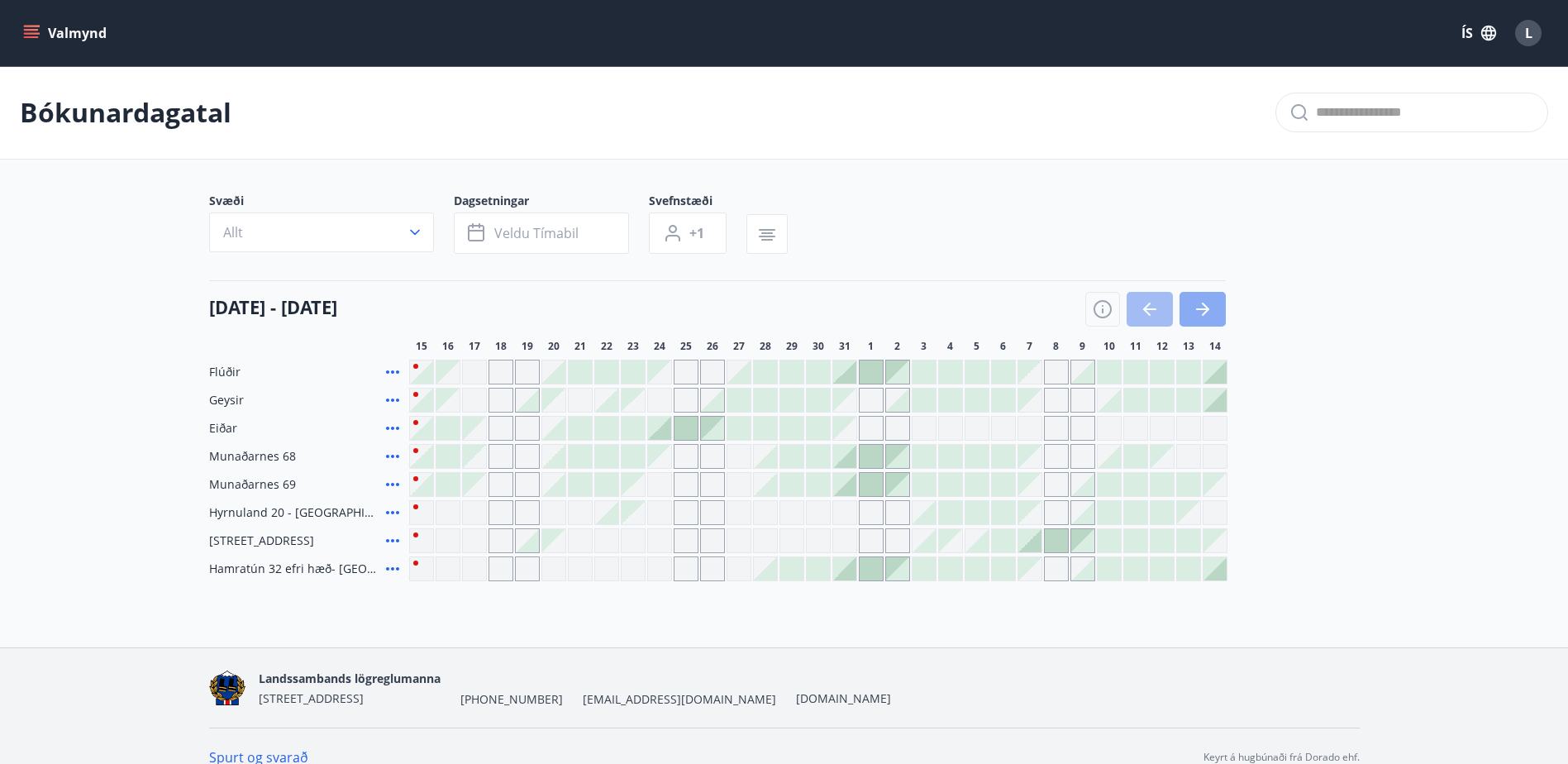
click at [1210, 310] on icon "button" at bounding box center [1202, 309] width 19 height 19
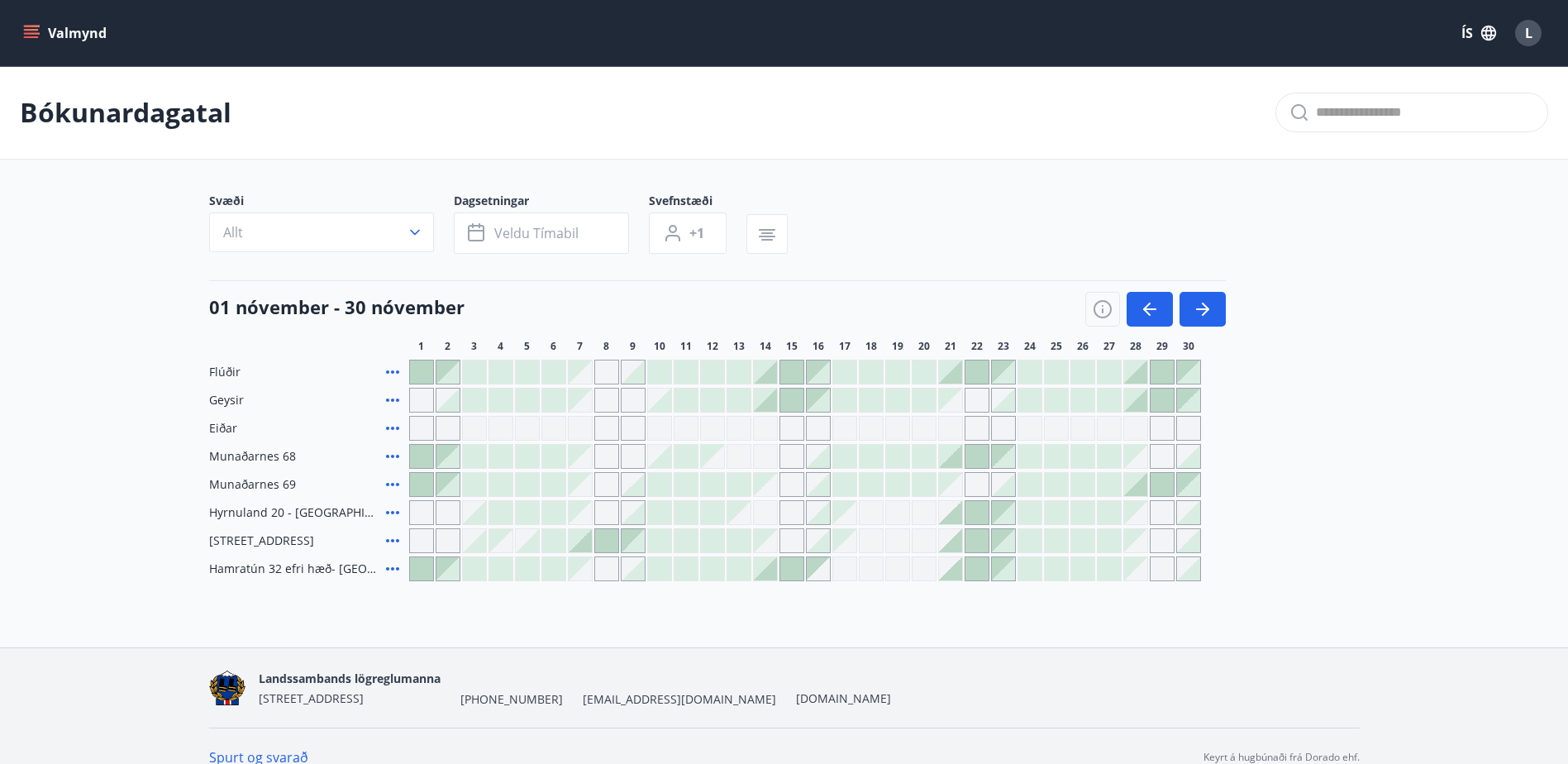
click at [395, 510] on icon at bounding box center [392, 512] width 19 height 19
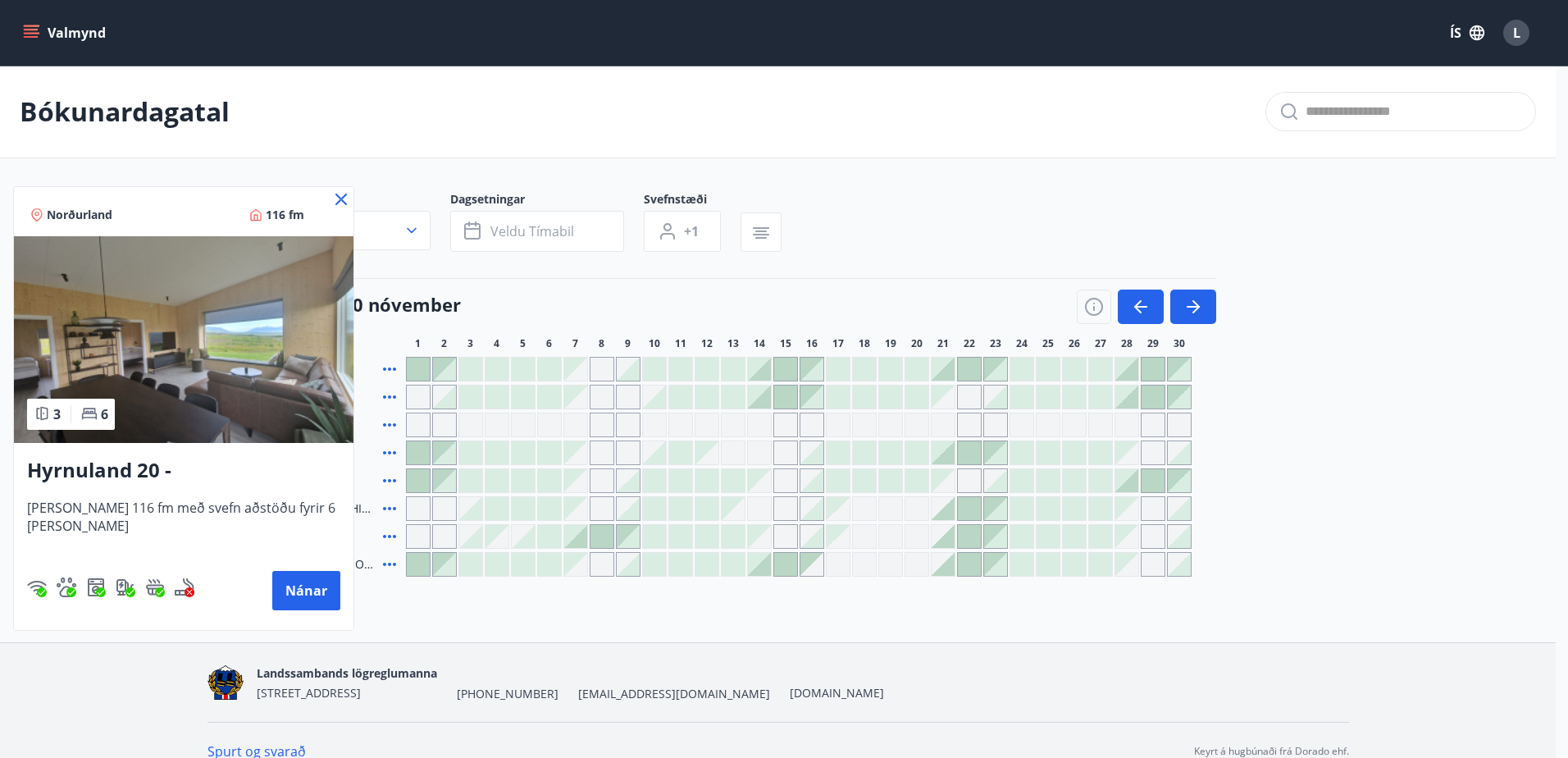
click at [331, 199] on icon at bounding box center [340, 199] width 19 height 19
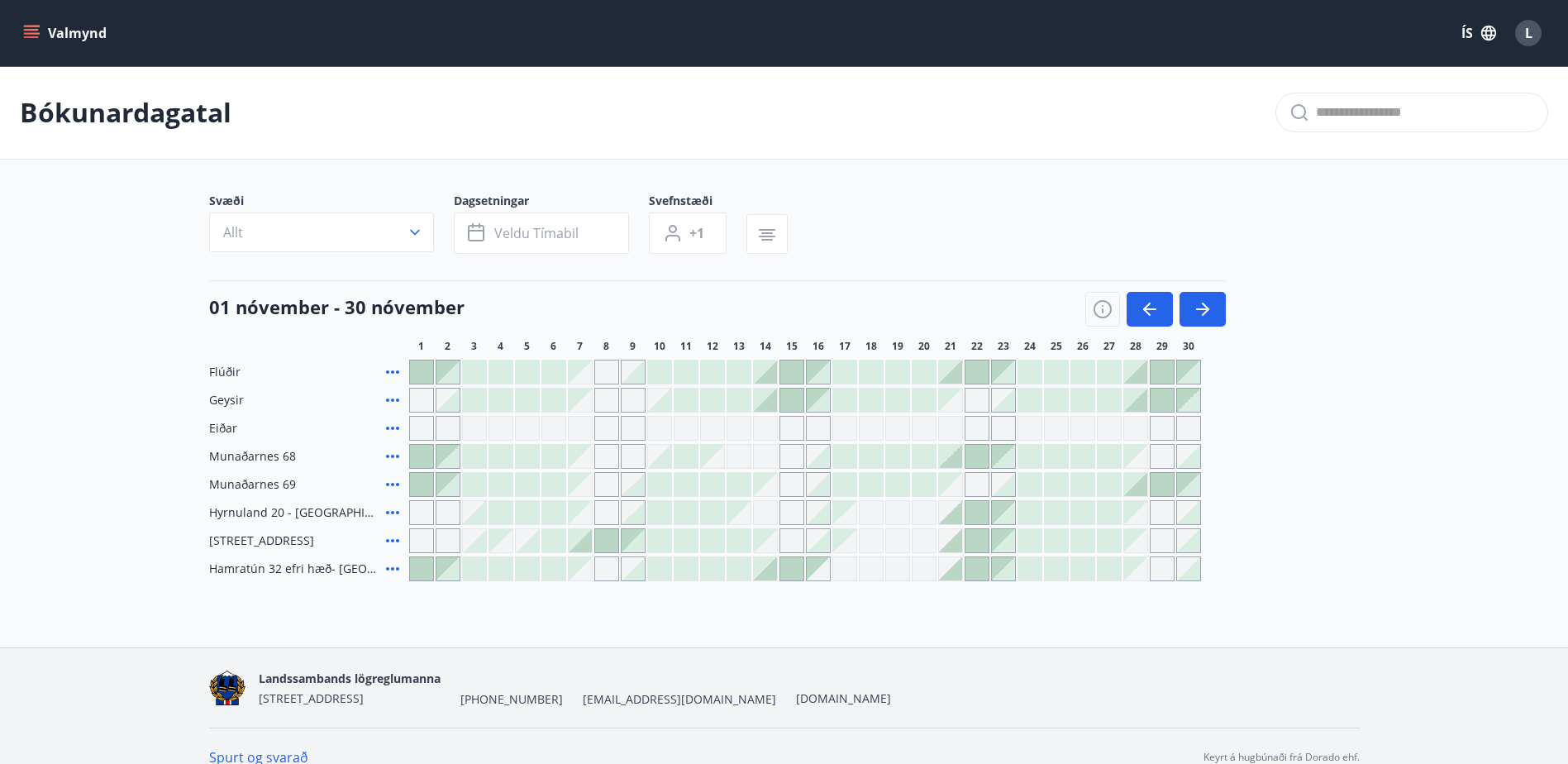
click at [388, 455] on icon at bounding box center [392, 456] width 13 height 4
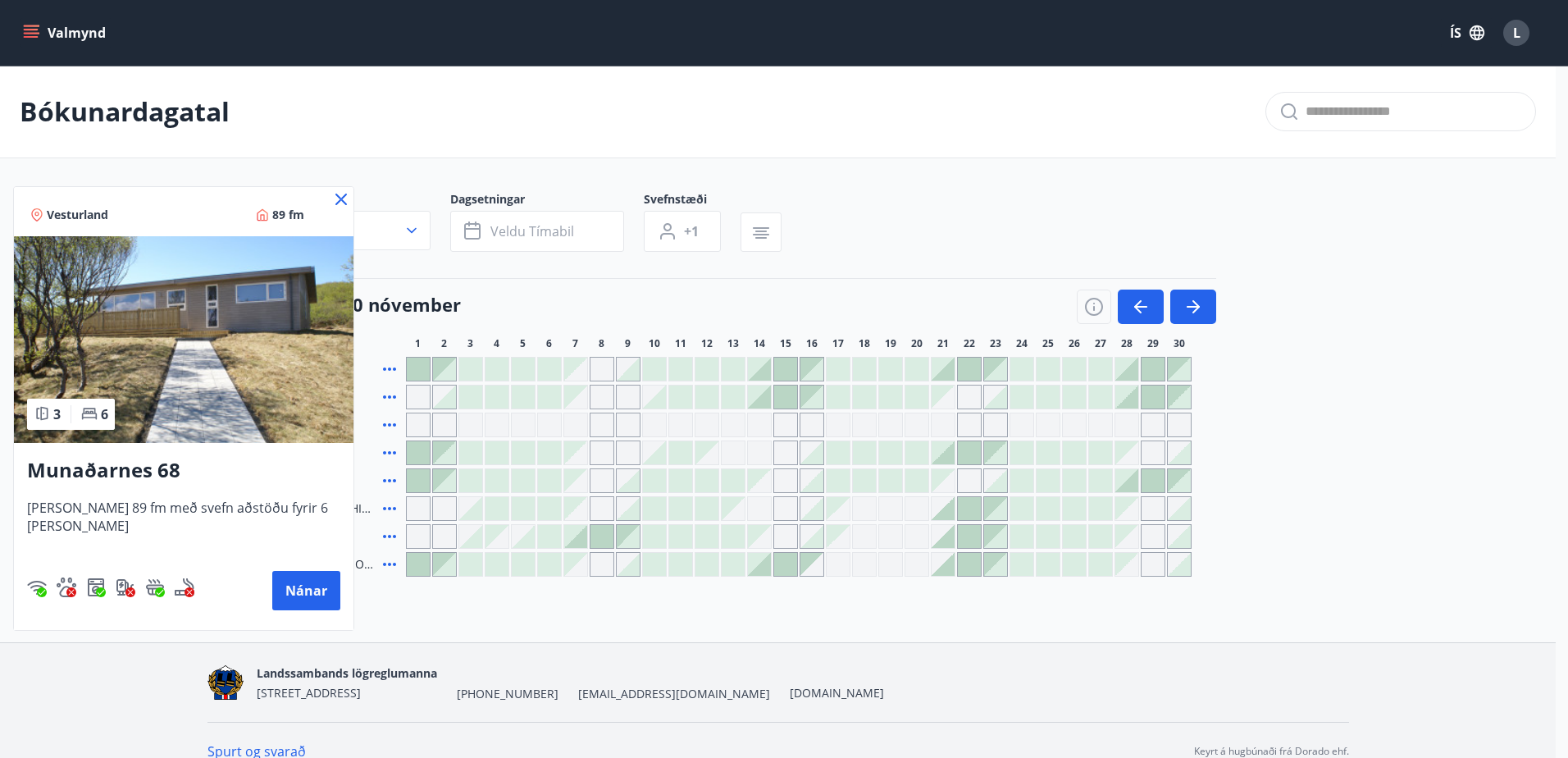
click at [331, 194] on icon at bounding box center [340, 199] width 19 height 19
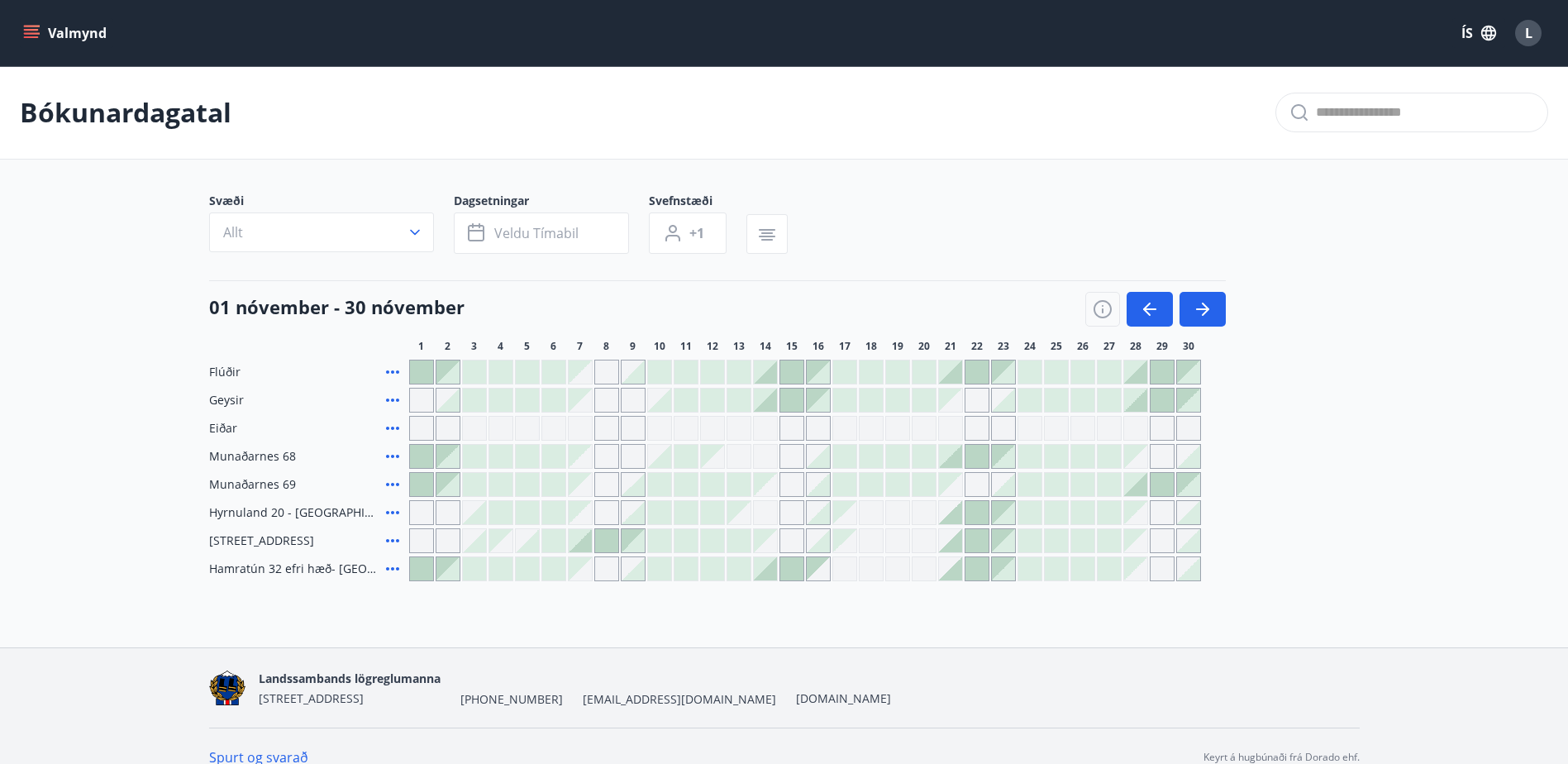
click at [394, 510] on icon at bounding box center [392, 512] width 19 height 19
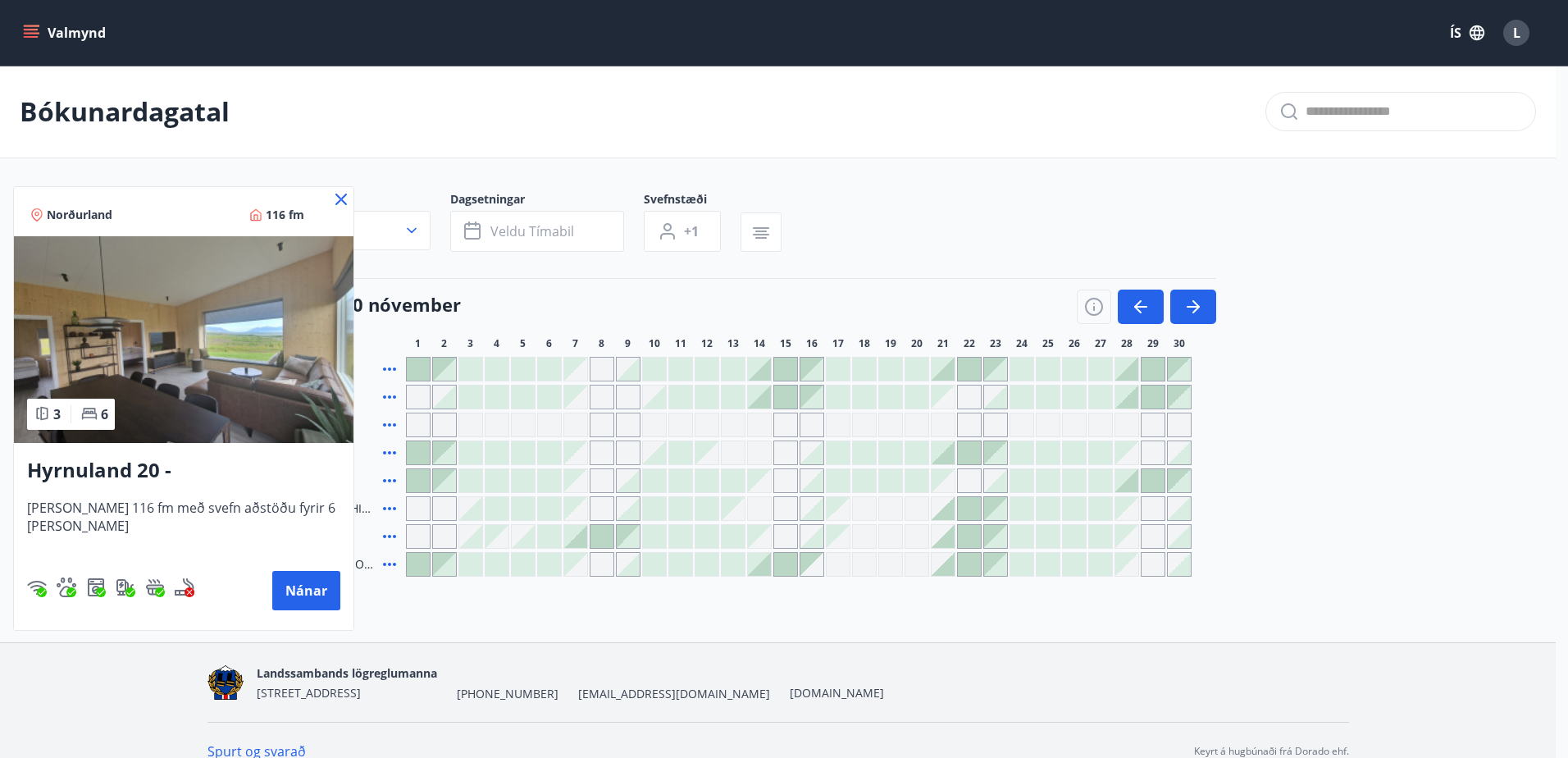
click at [334, 198] on icon at bounding box center [340, 199] width 19 height 19
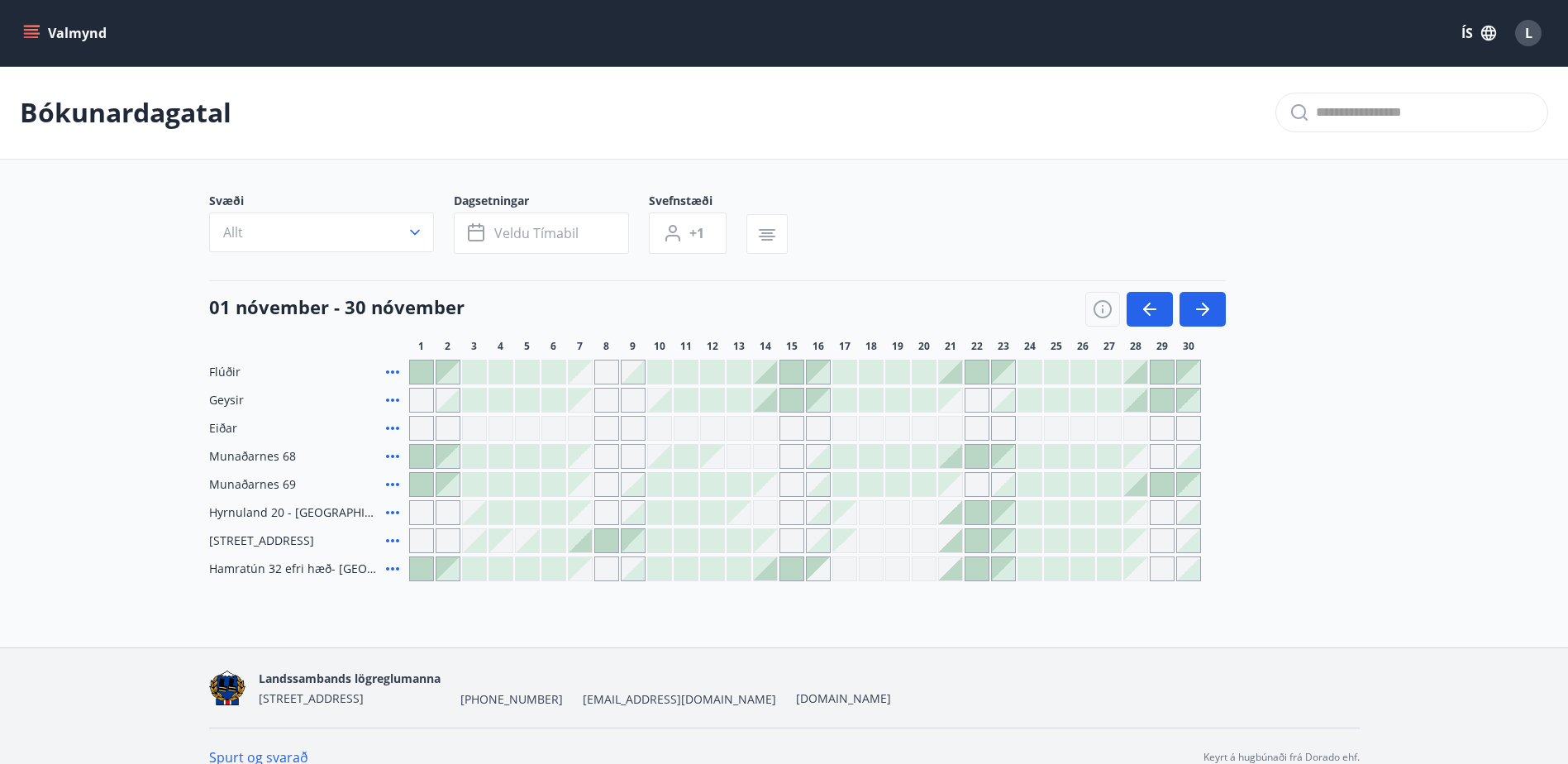
click at [390, 541] on icon at bounding box center [392, 540] width 19 height 19
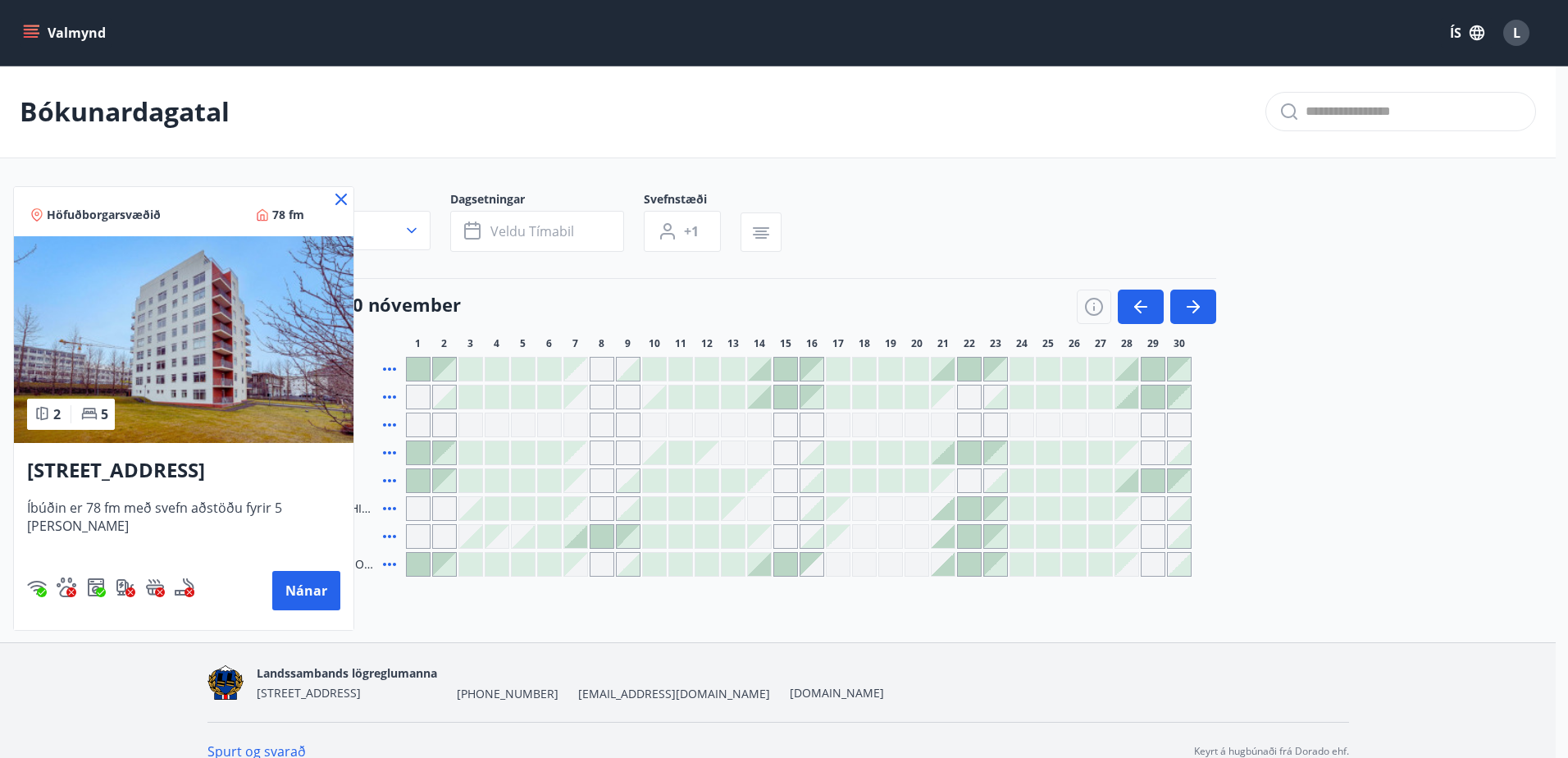
click at [336, 199] on icon at bounding box center [341, 199] width 11 height 11
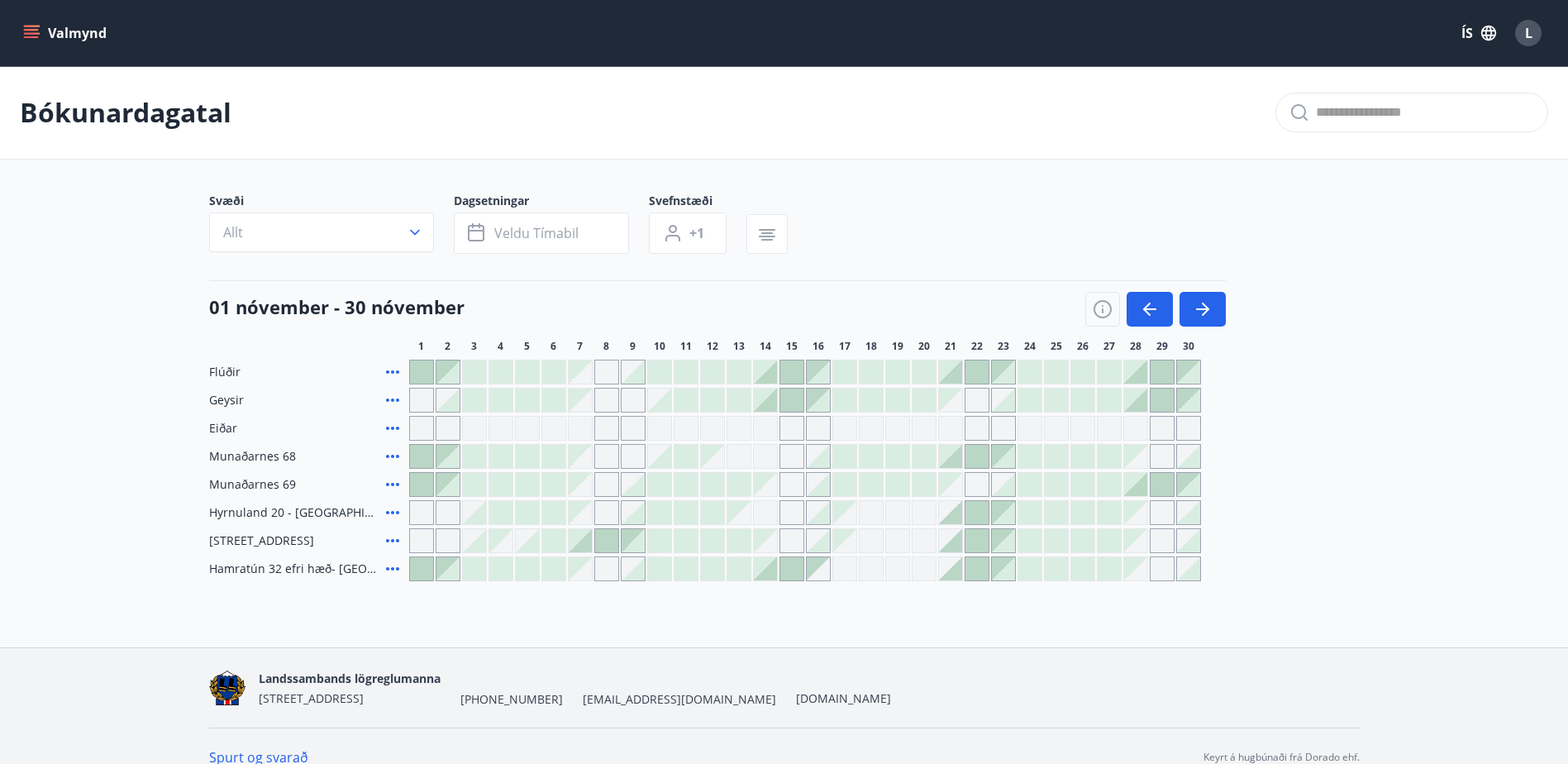
click at [391, 565] on icon at bounding box center [392, 568] width 19 height 19
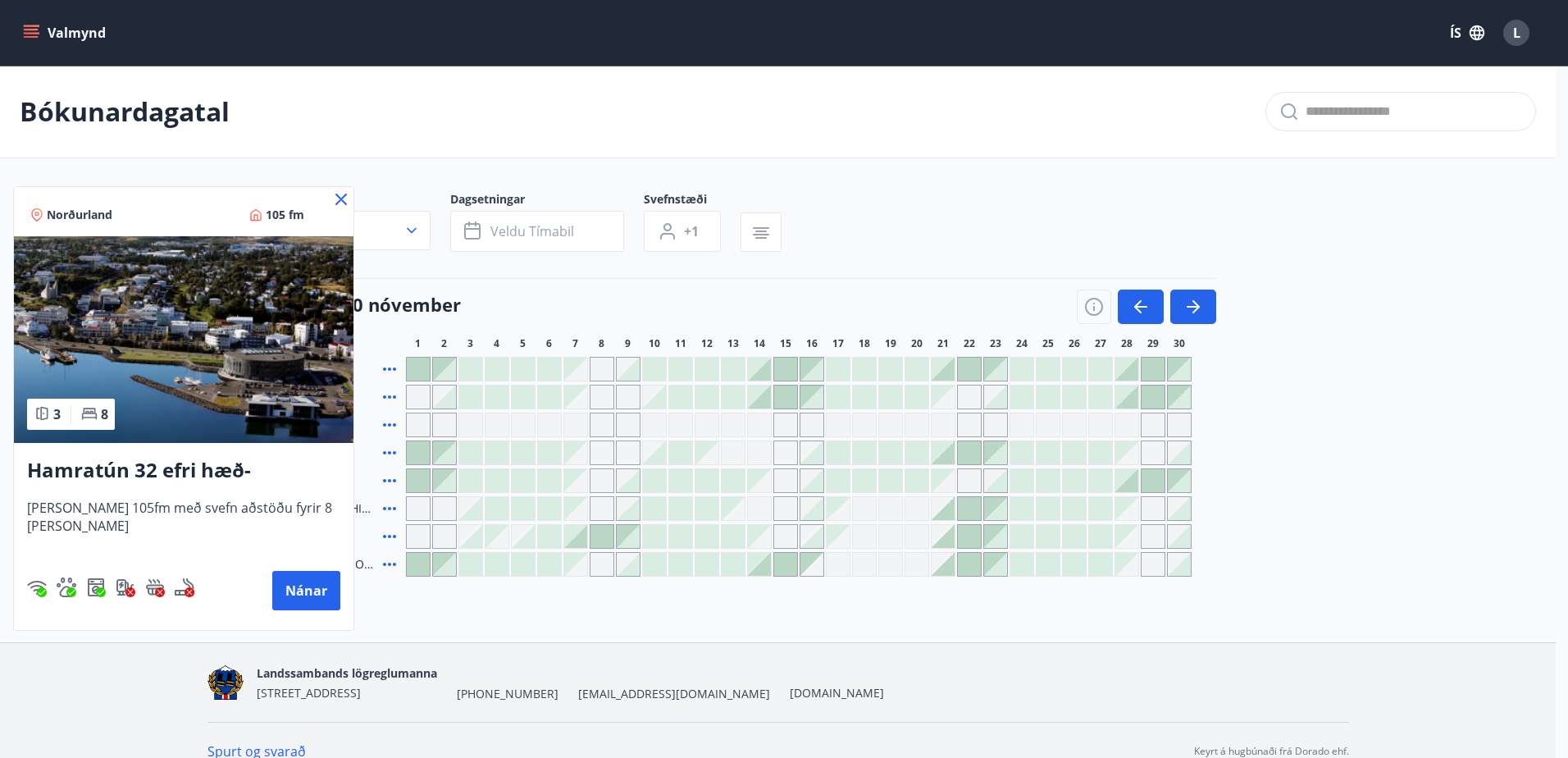
click at [338, 192] on icon at bounding box center [340, 199] width 19 height 19
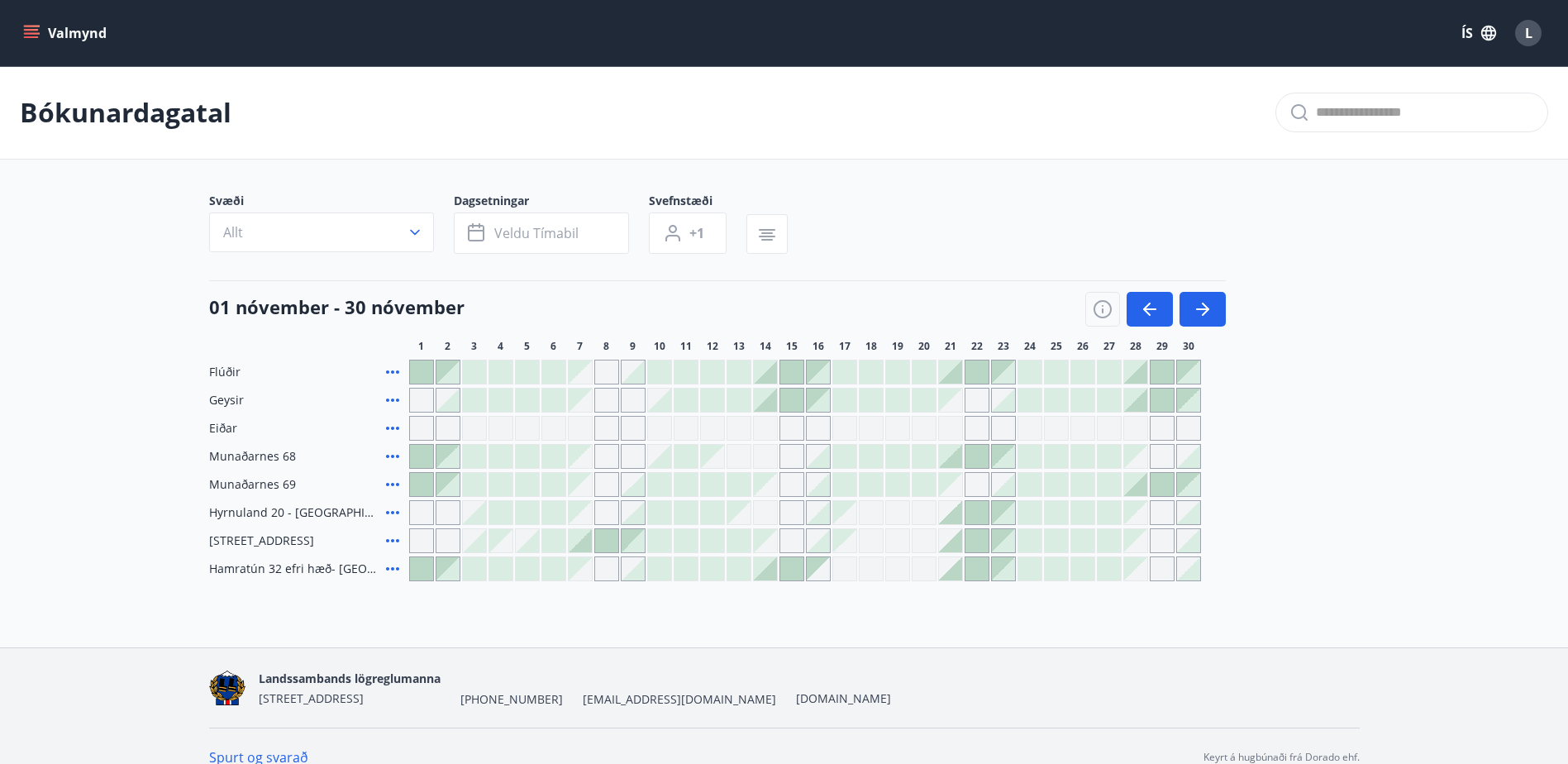
click at [398, 372] on icon at bounding box center [392, 372] width 13 height 4
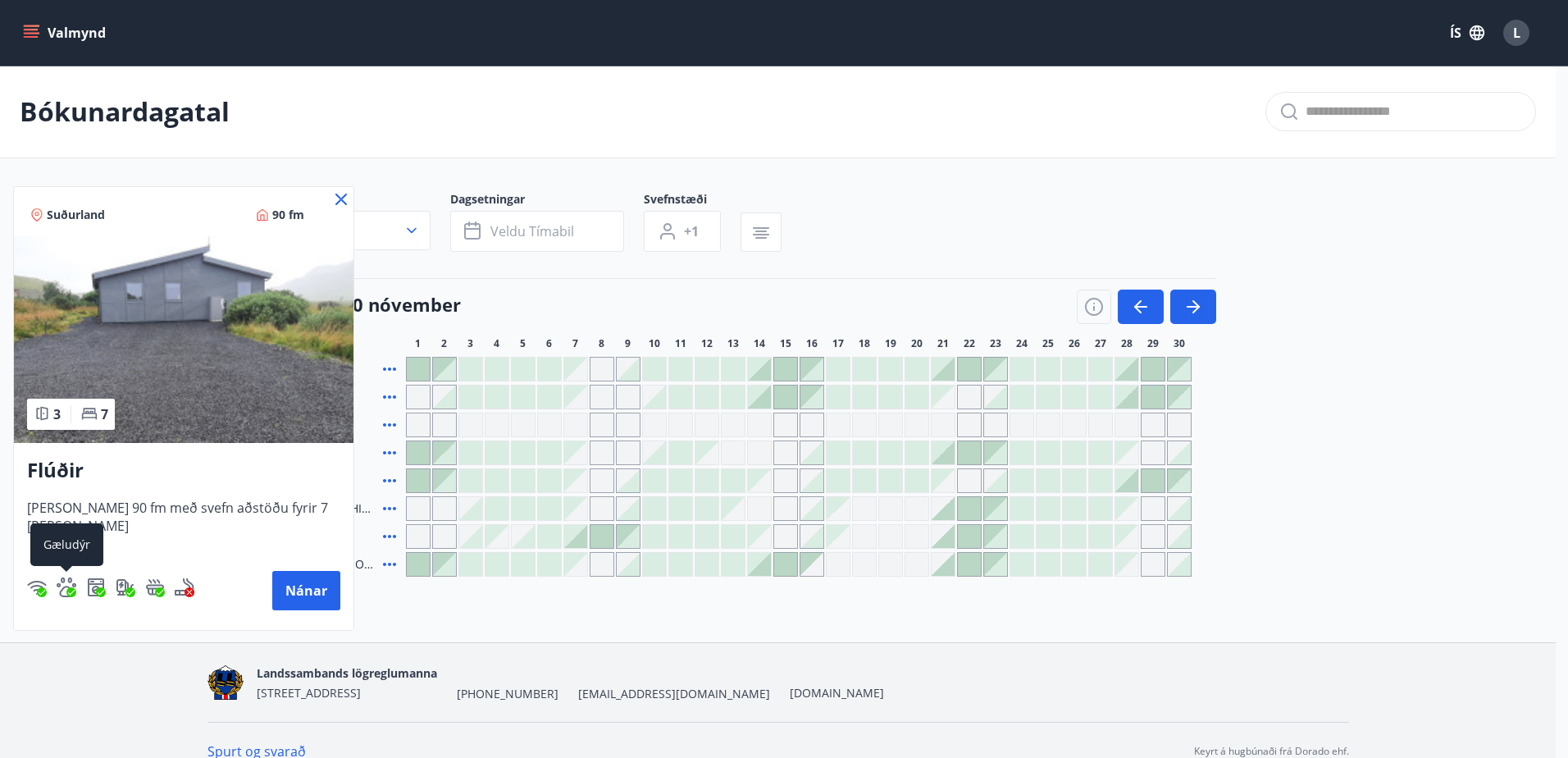
click at [60, 591] on img "Gæludýr" at bounding box center [66, 587] width 19 height 19
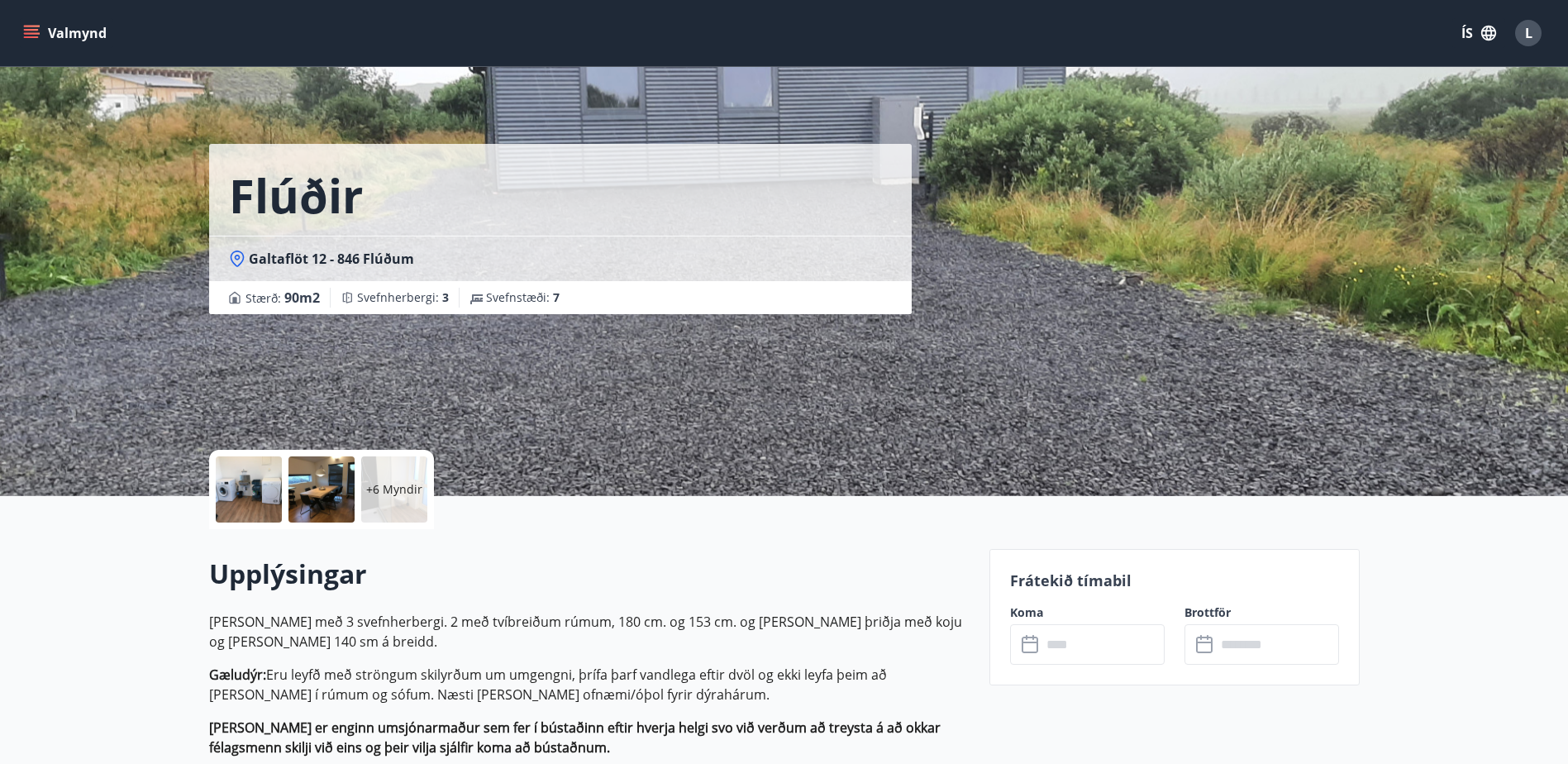
scroll to position [221, 0]
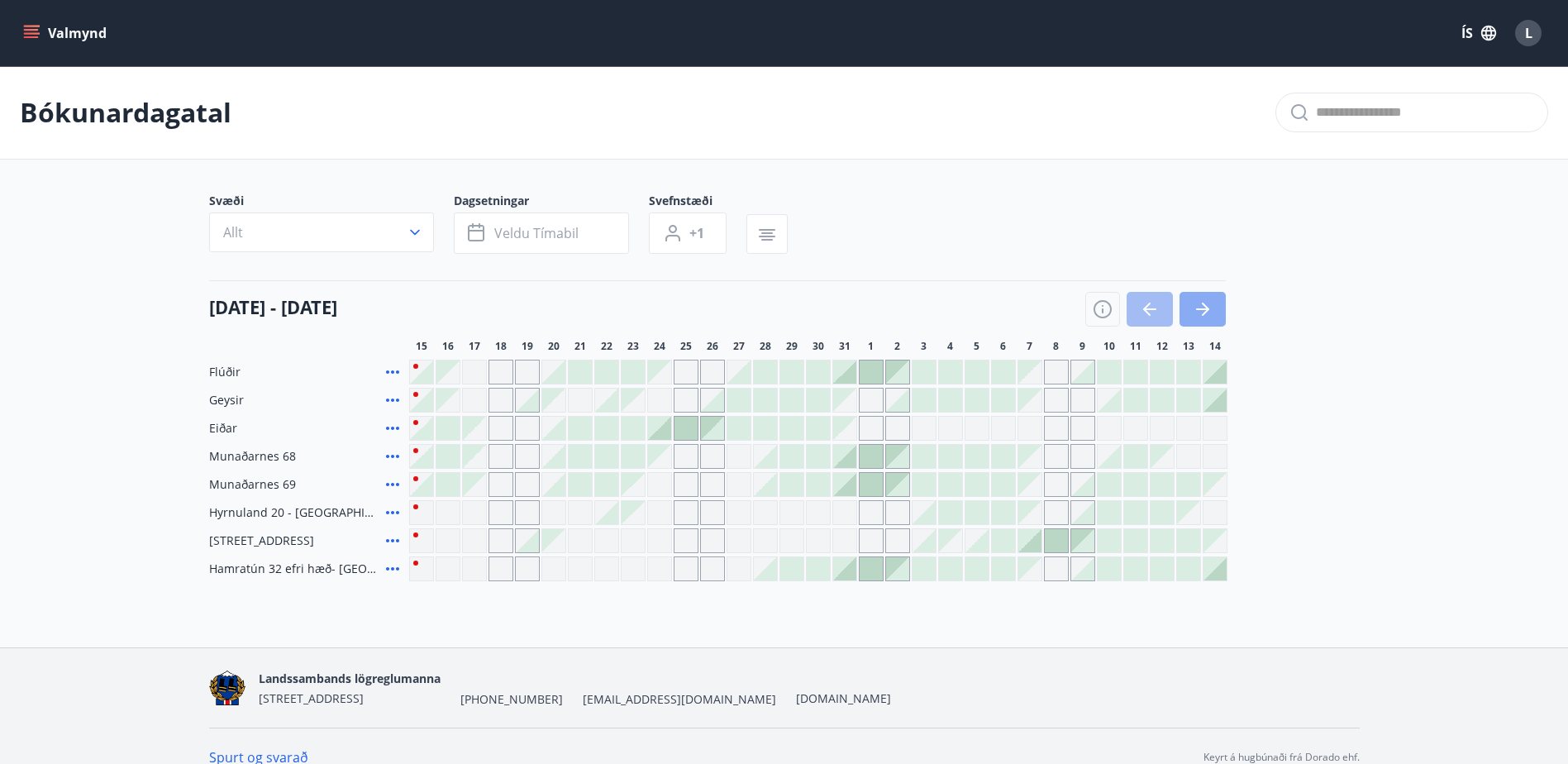
click at [1209, 312] on icon "button" at bounding box center [1202, 309] width 19 height 19
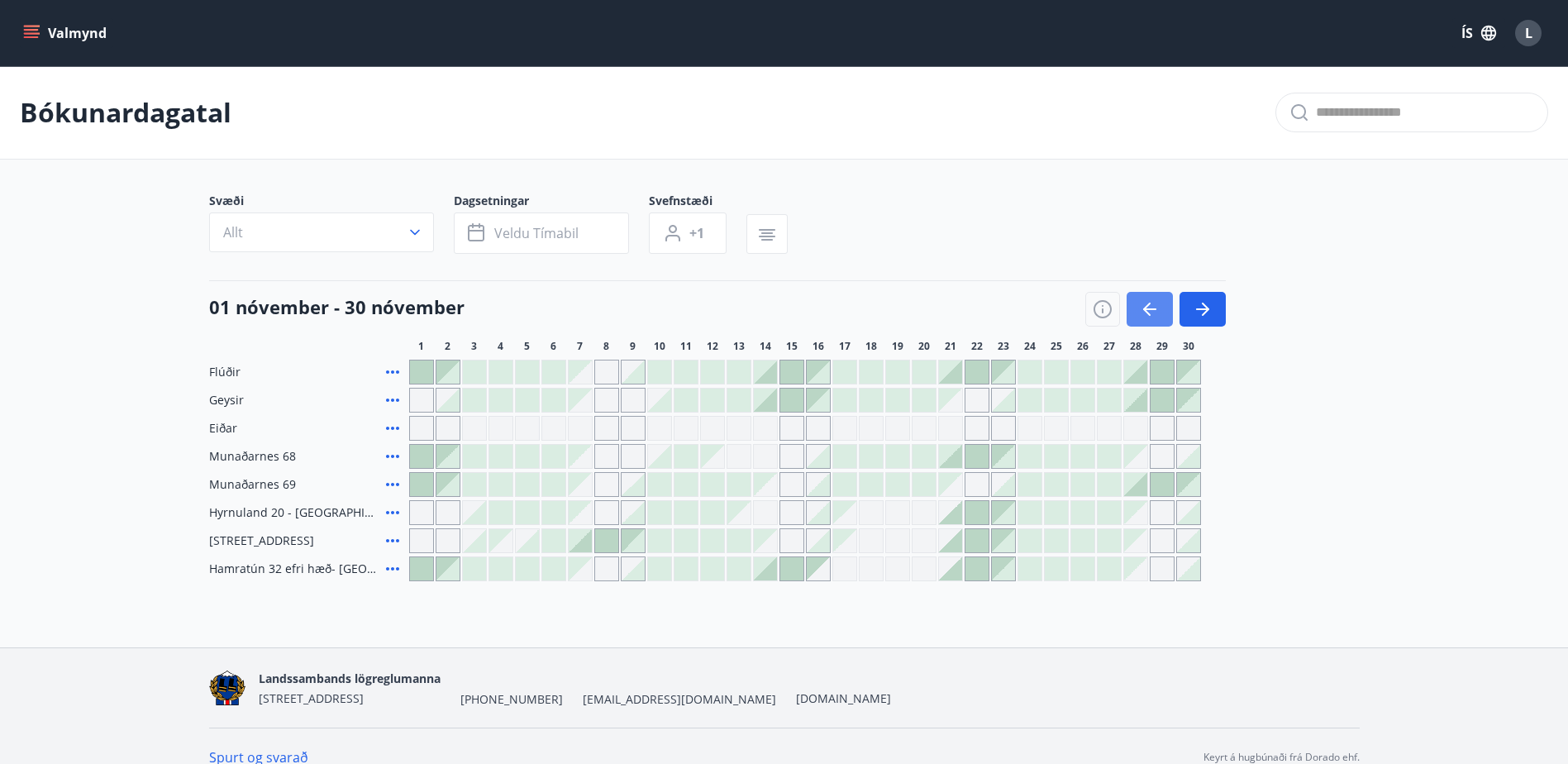
click at [1147, 307] on icon "button" at bounding box center [1147, 309] width 7 height 13
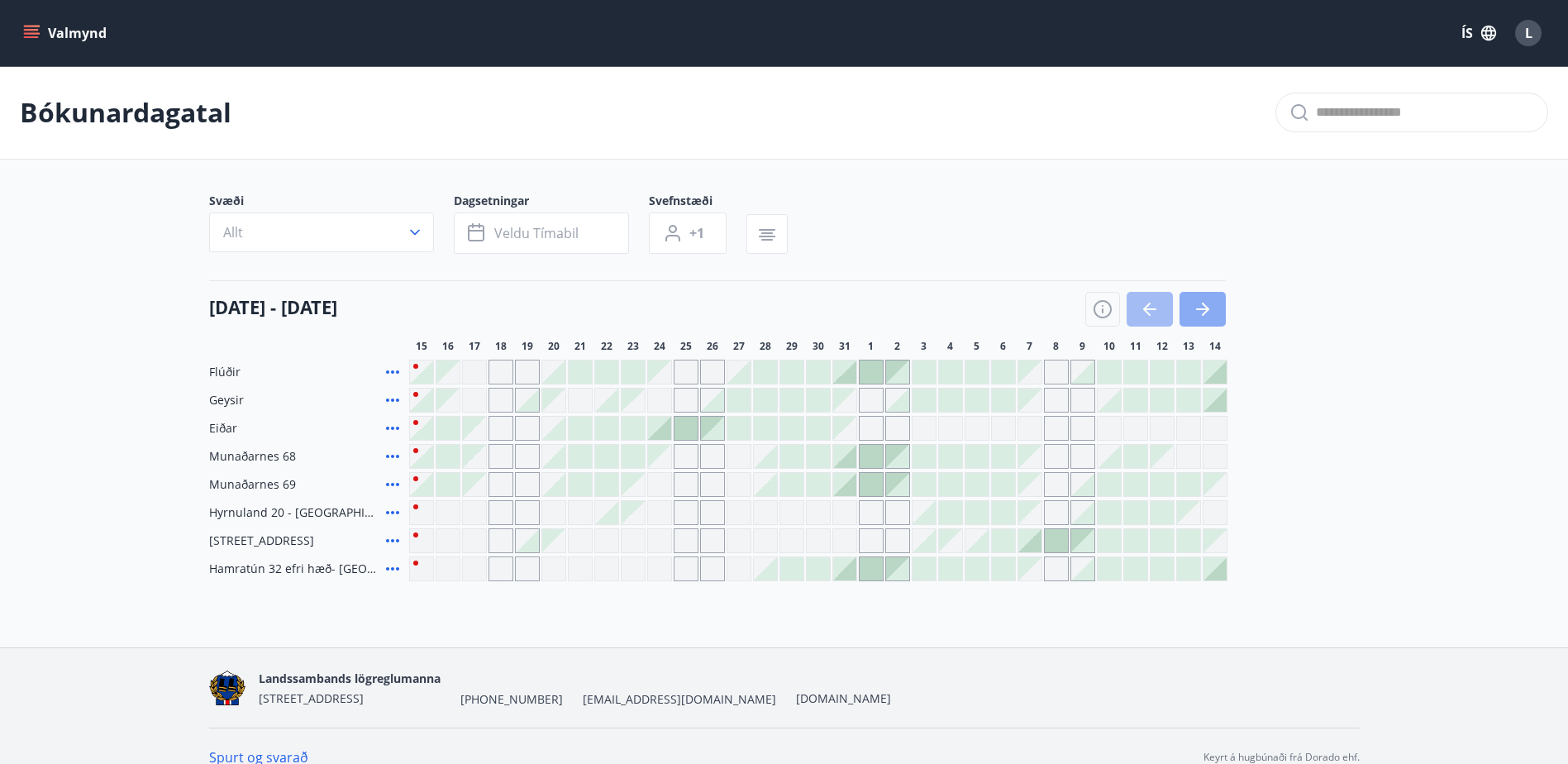
click at [1206, 304] on icon "button" at bounding box center [1202, 309] width 19 height 19
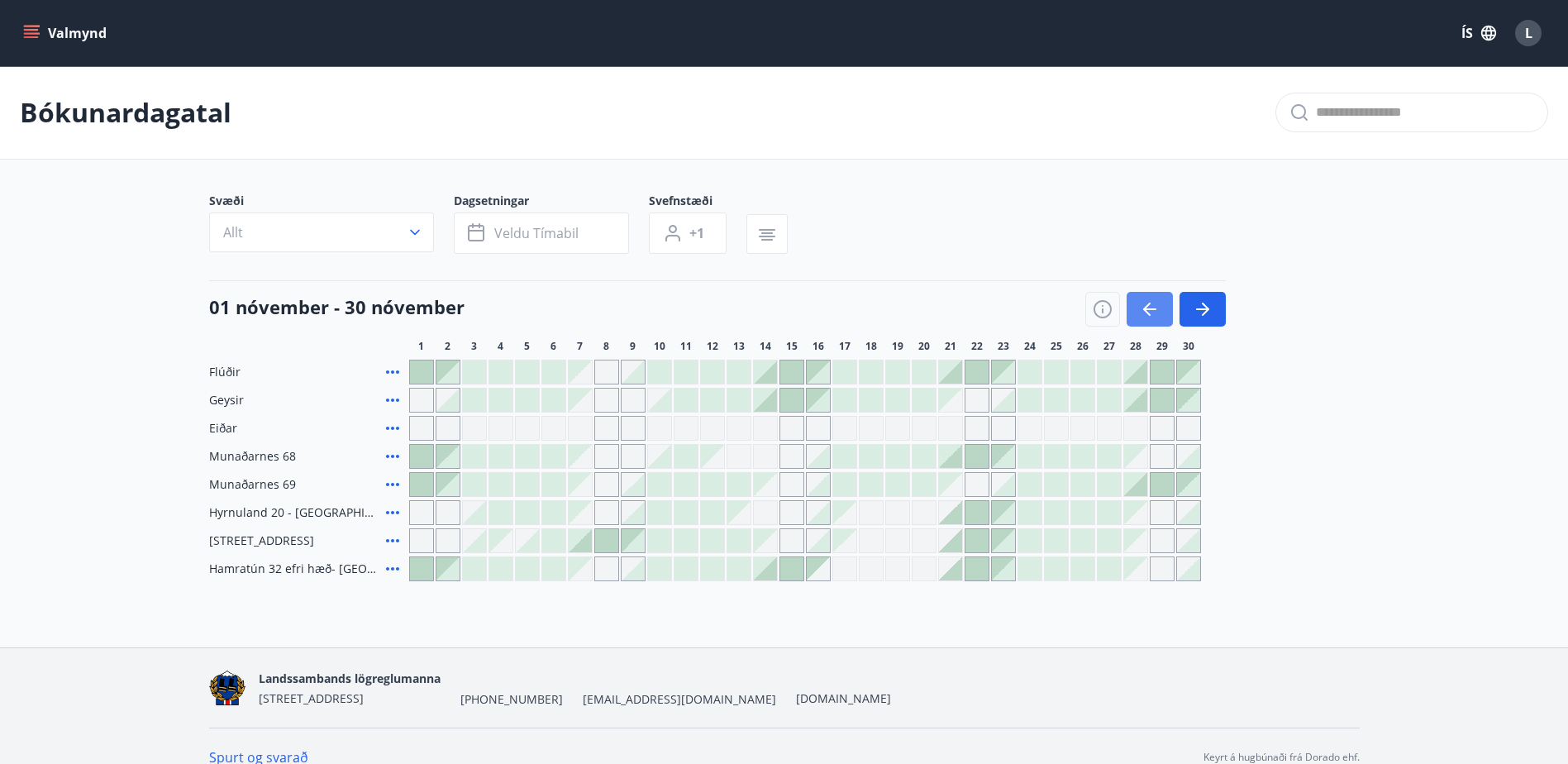
click at [1148, 301] on icon "button" at bounding box center [1149, 309] width 19 height 19
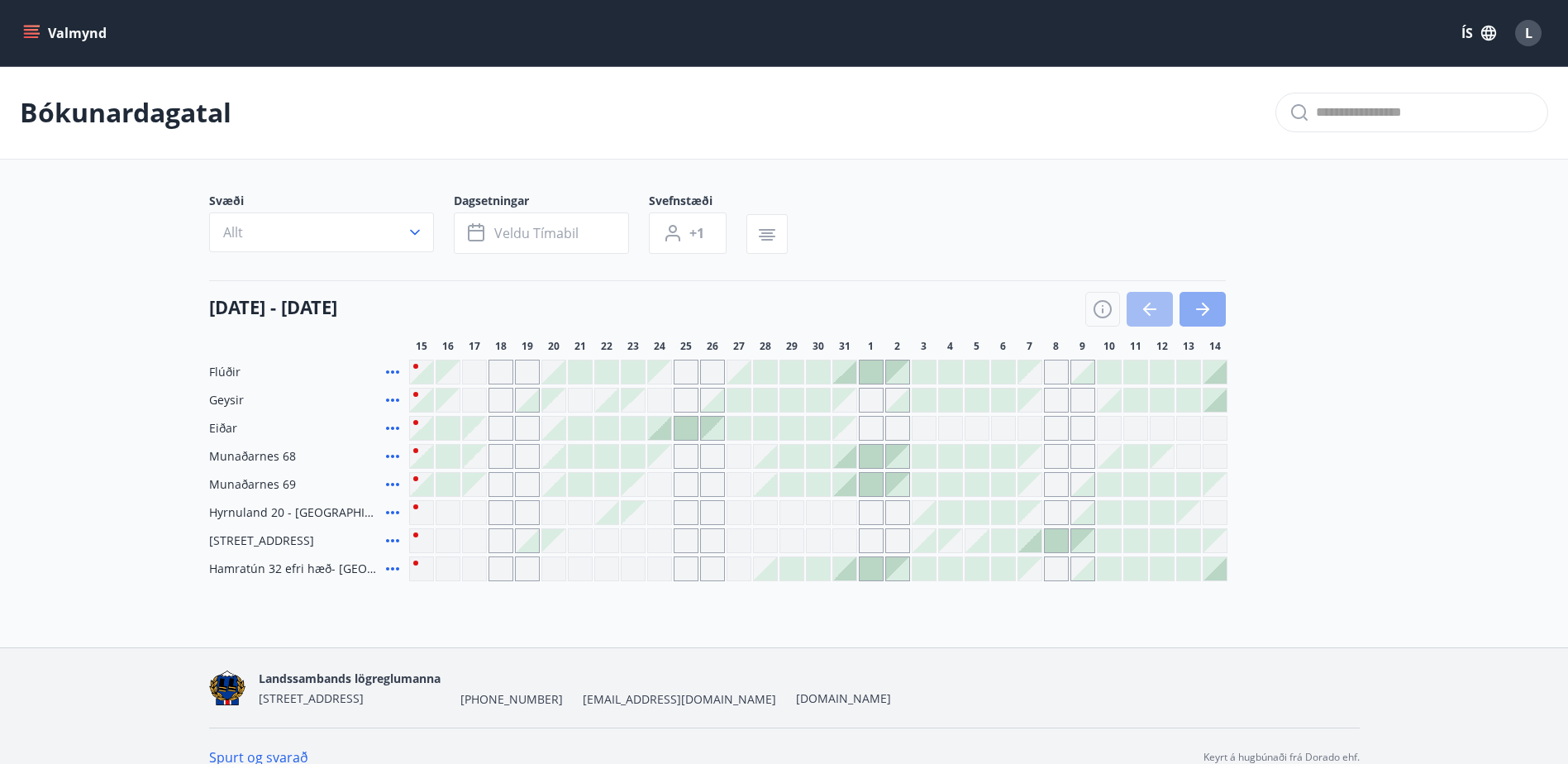
click at [1203, 314] on icon "button" at bounding box center [1205, 309] width 7 height 13
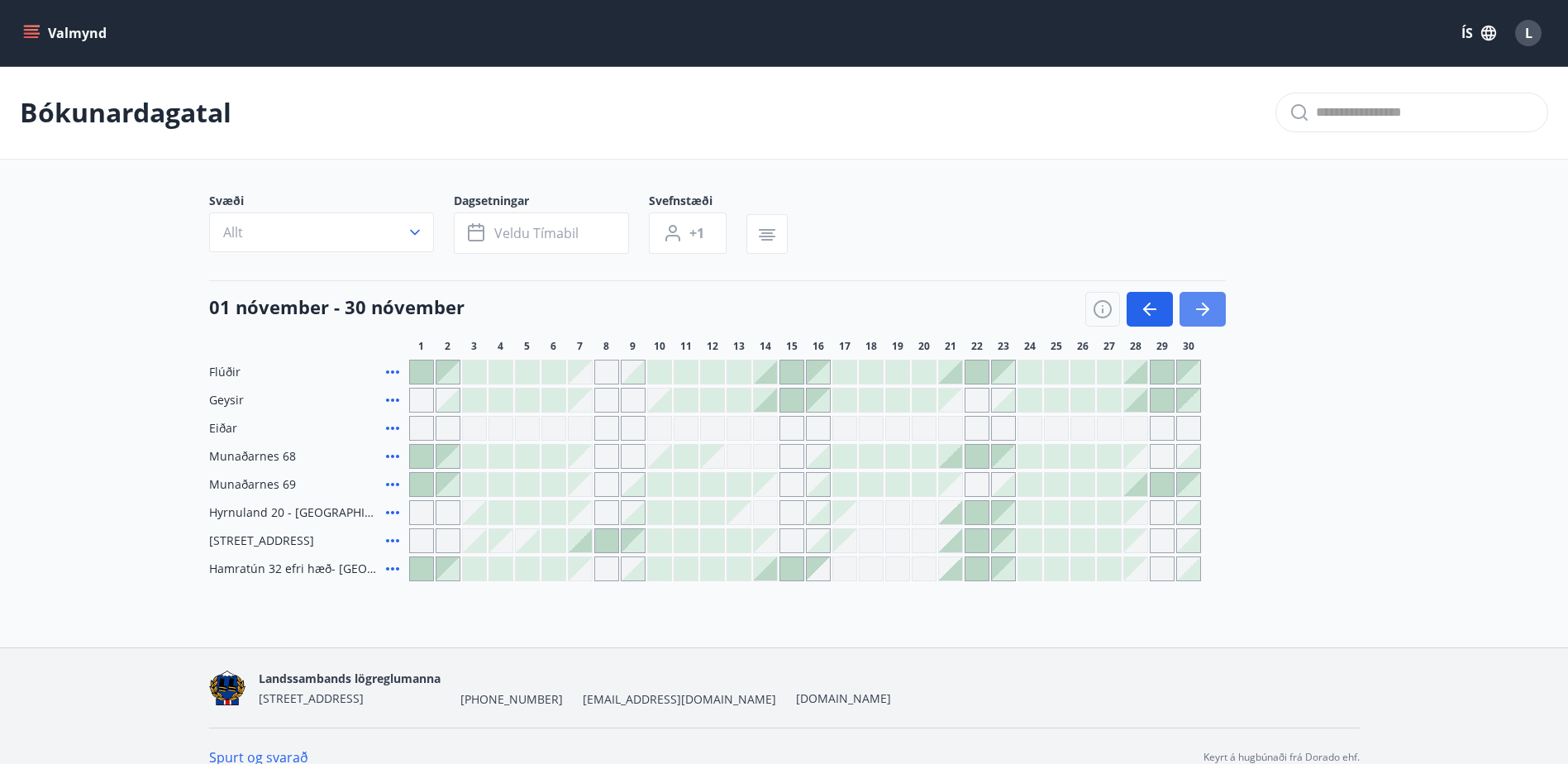
click at [1216, 300] on button "button" at bounding box center [1203, 309] width 46 height 34
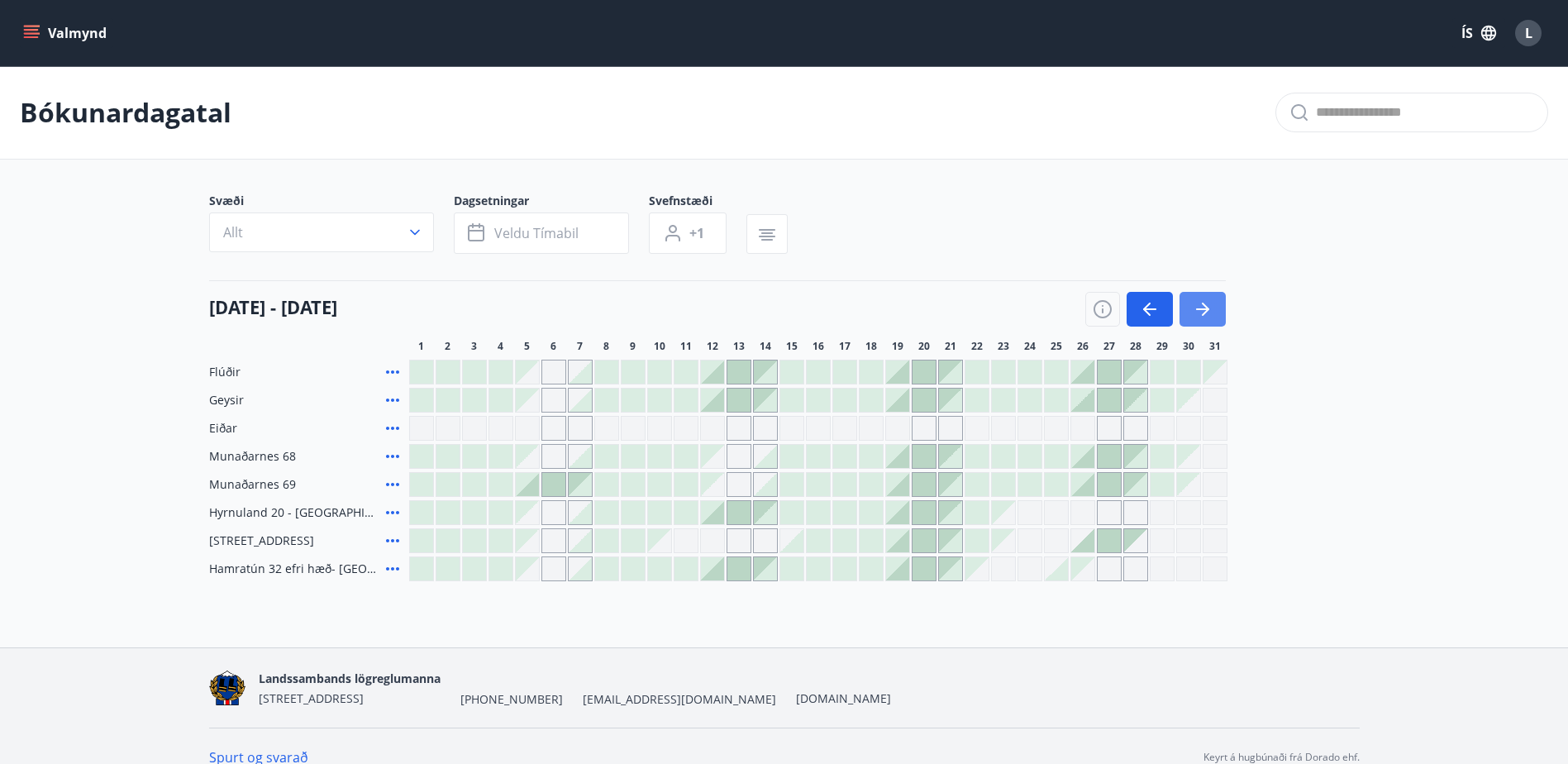
click at [1211, 299] on icon "button" at bounding box center [1202, 309] width 19 height 19
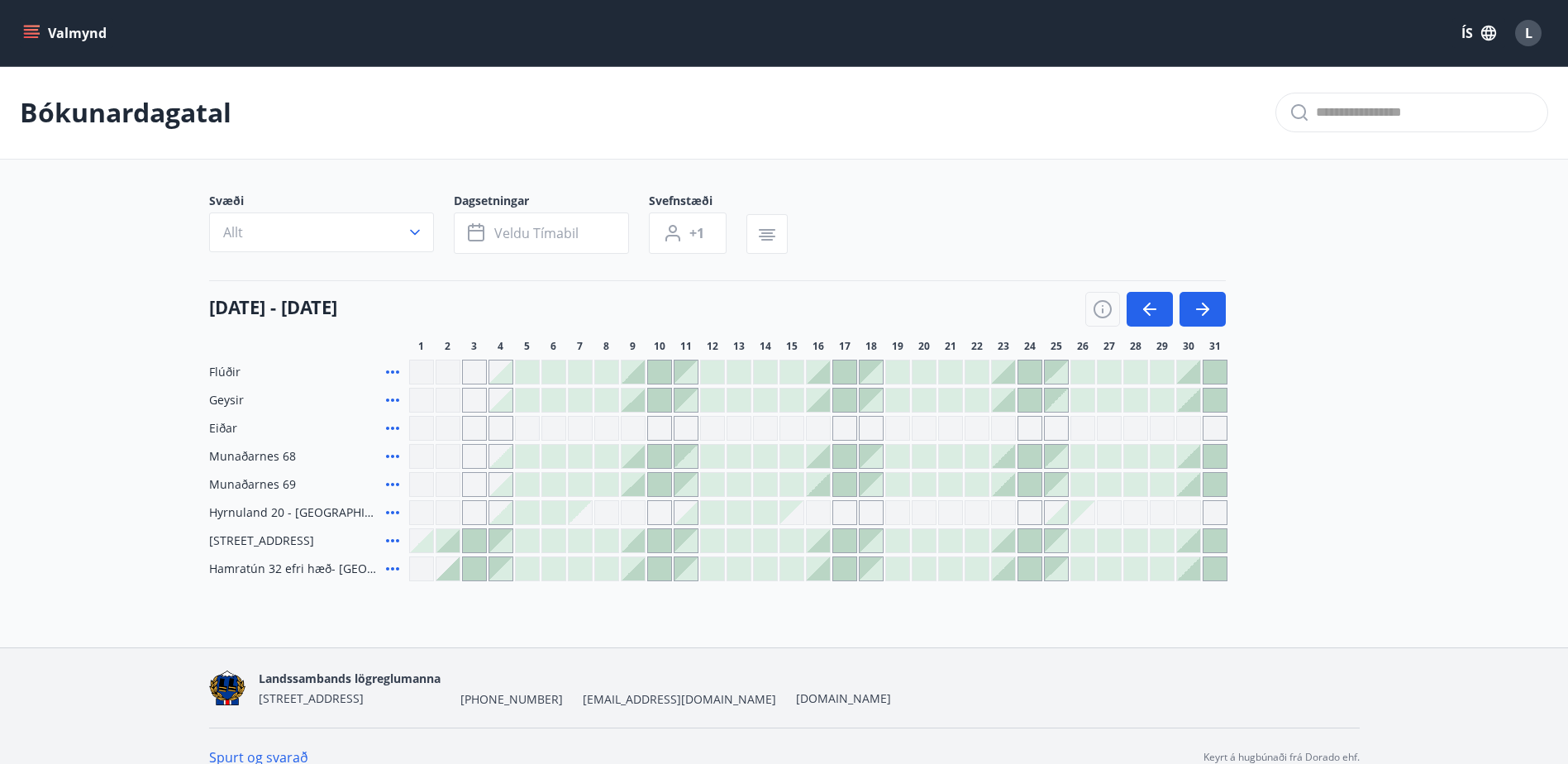
click at [32, 32] on icon "menu" at bounding box center [32, 33] width 17 height 17
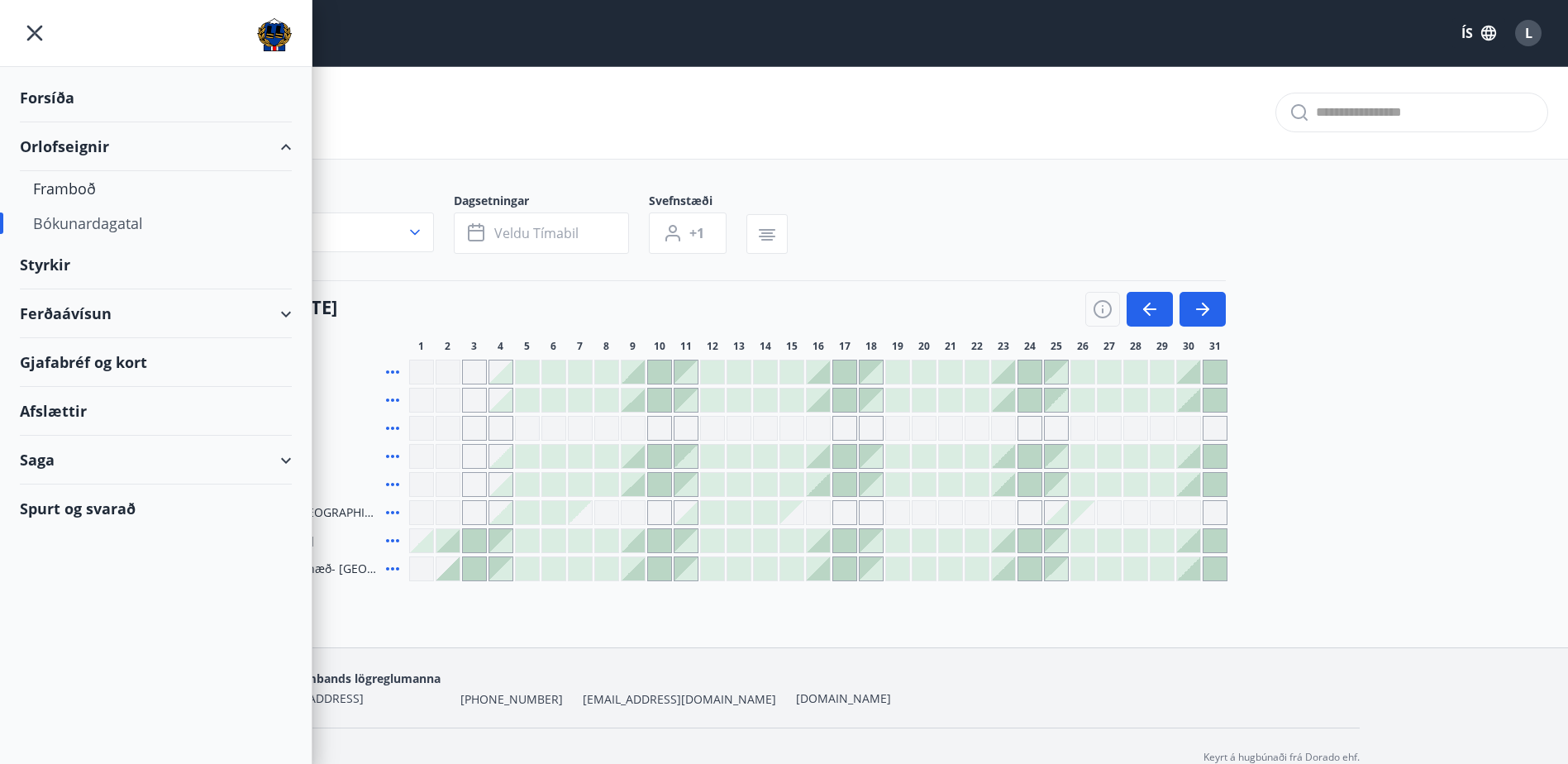
click at [80, 307] on div "Ferðaávísun" at bounding box center [155, 313] width 272 height 49
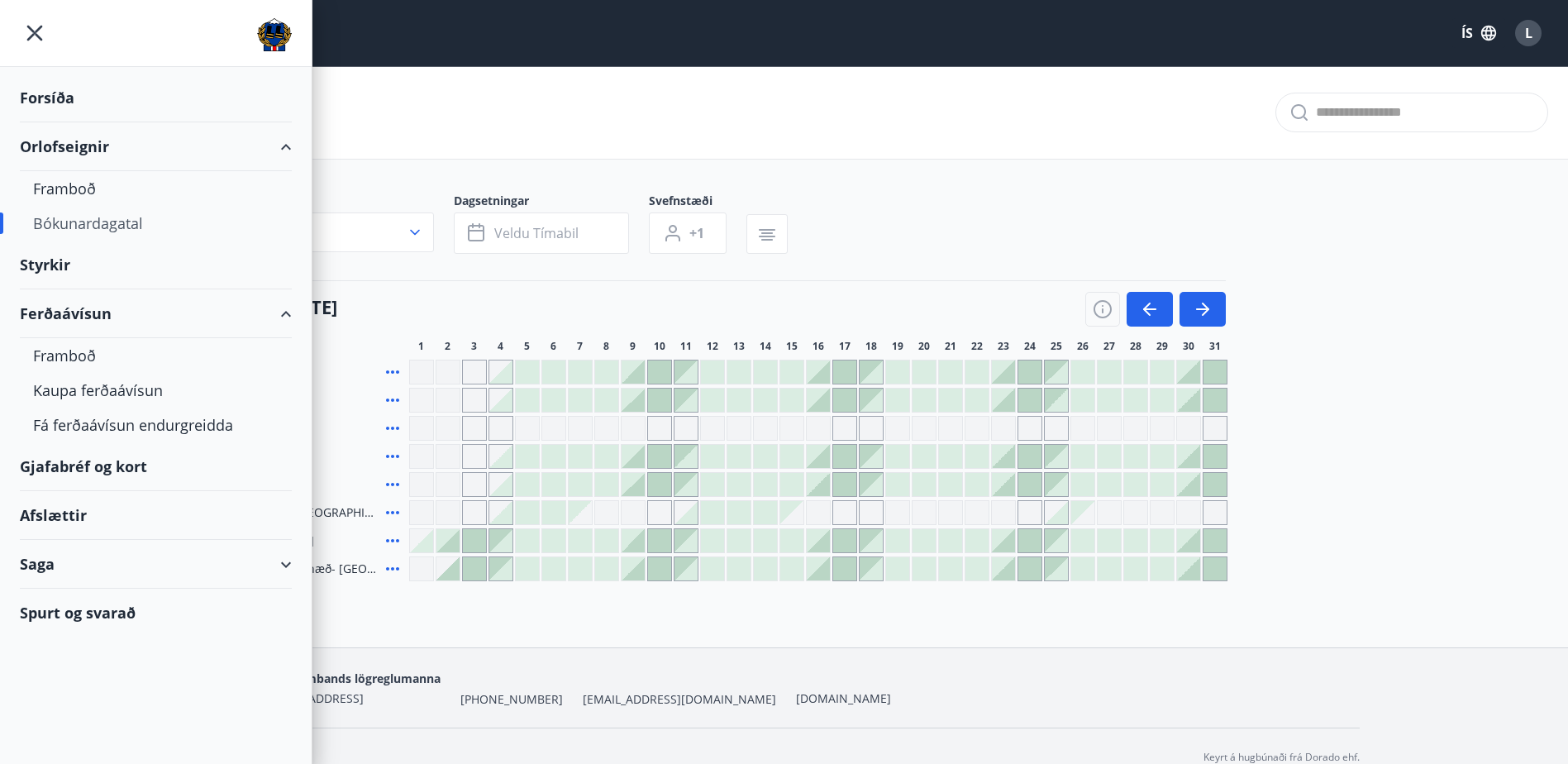
click at [72, 512] on div "Afslættir" at bounding box center [155, 516] width 272 height 49
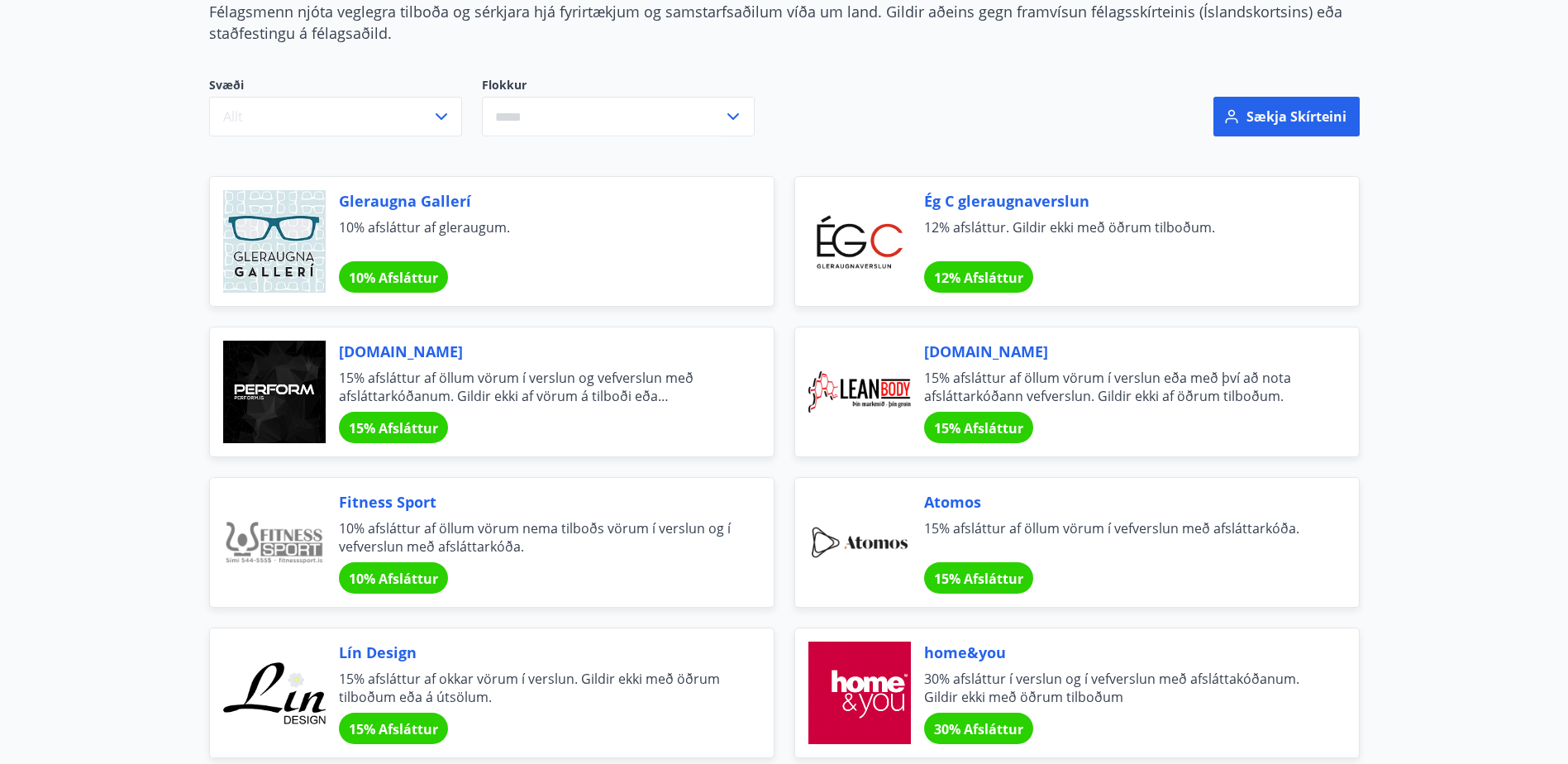
scroll to position [221, 0]
